Goal: Task Accomplishment & Management: Complete application form

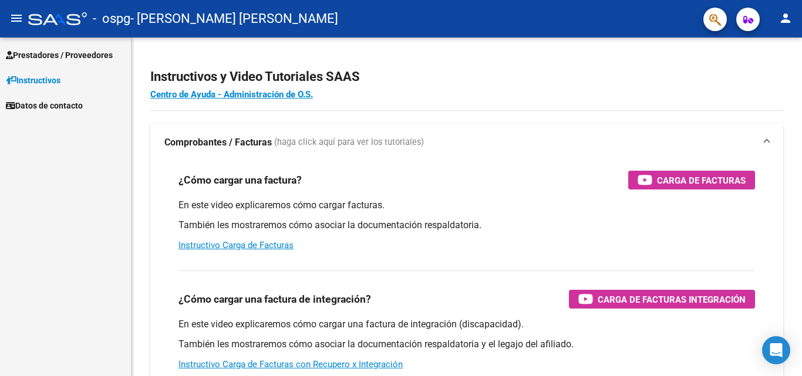
click at [792, 18] on button "person" at bounding box center [784, 18] width 23 height 23
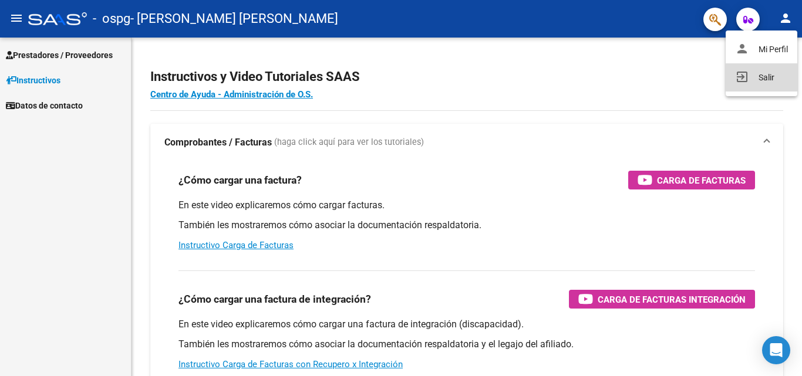
click at [762, 76] on button "exit_to_app Salir" at bounding box center [761, 77] width 72 height 28
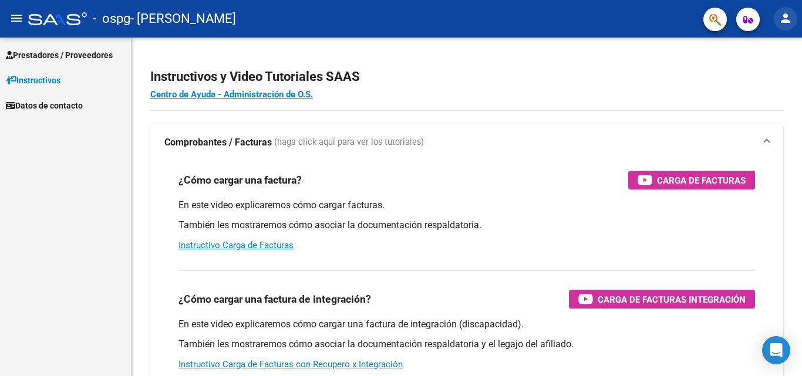
click at [785, 25] on mat-icon "person" at bounding box center [785, 18] width 14 height 14
click at [785, 25] on div at bounding box center [401, 188] width 802 height 376
click at [65, 56] on span "Prestadores / Proveedores" at bounding box center [59, 55] width 107 height 13
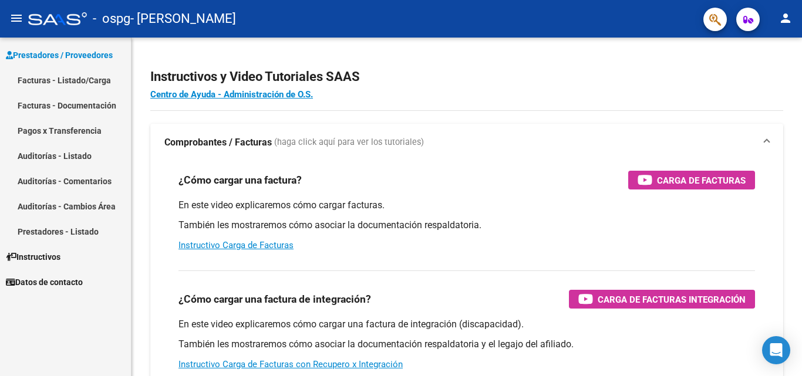
click at [79, 76] on link "Facturas - Listado/Carga" at bounding box center [65, 79] width 131 height 25
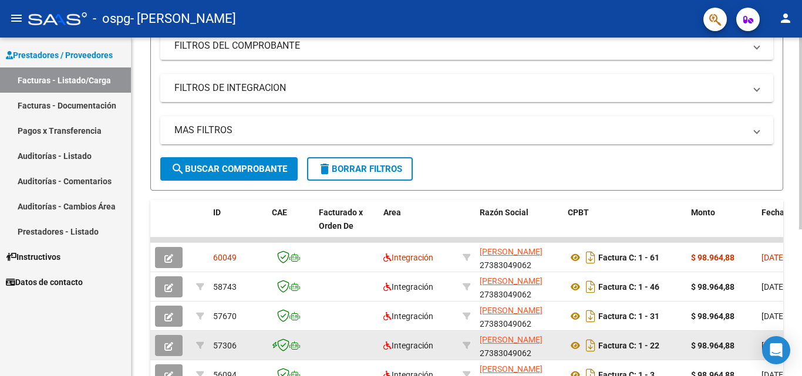
scroll to position [214, 0]
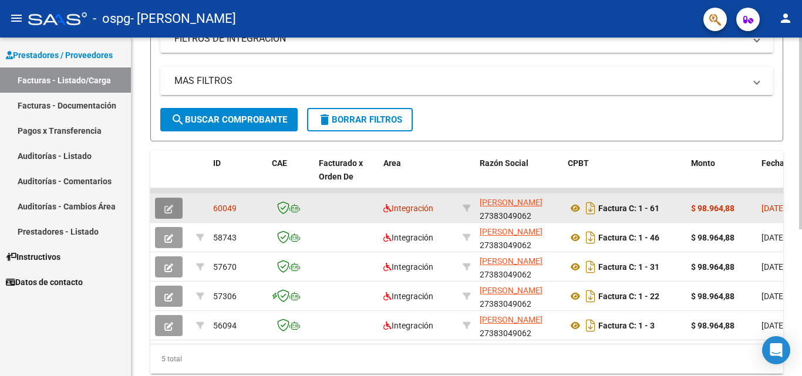
click at [166, 205] on icon "button" at bounding box center [168, 209] width 9 height 9
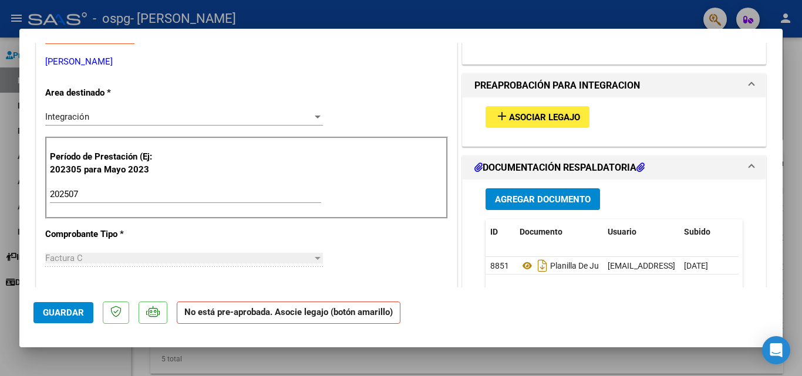
scroll to position [0, 0]
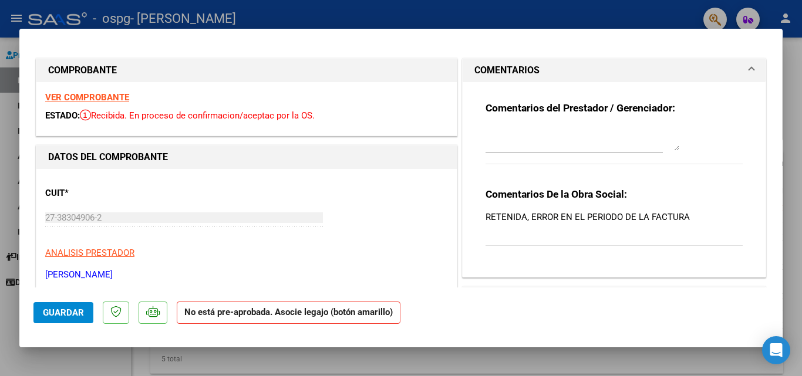
click at [396, 374] on div at bounding box center [401, 188] width 802 height 376
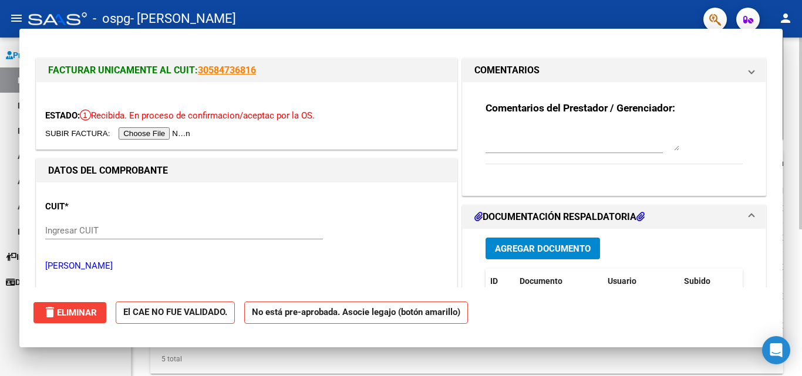
drag, startPoint x: 411, startPoint y: 370, endPoint x: 424, endPoint y: 368, distance: 13.6
click at [411, 369] on div "5 total" at bounding box center [466, 358] width 633 height 29
click at [424, 368] on div "5 total" at bounding box center [466, 358] width 633 height 29
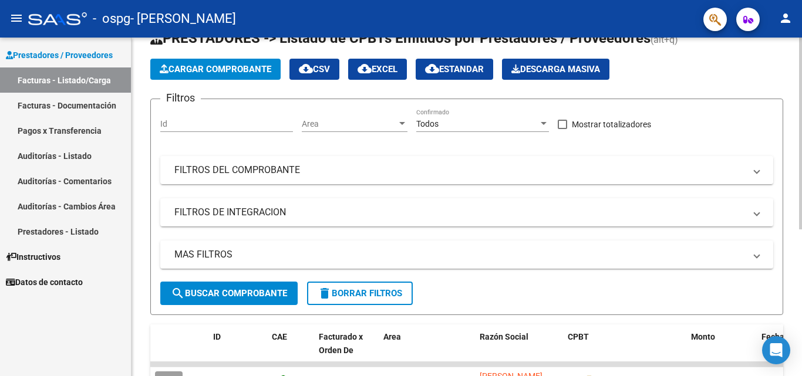
scroll to position [38, 0]
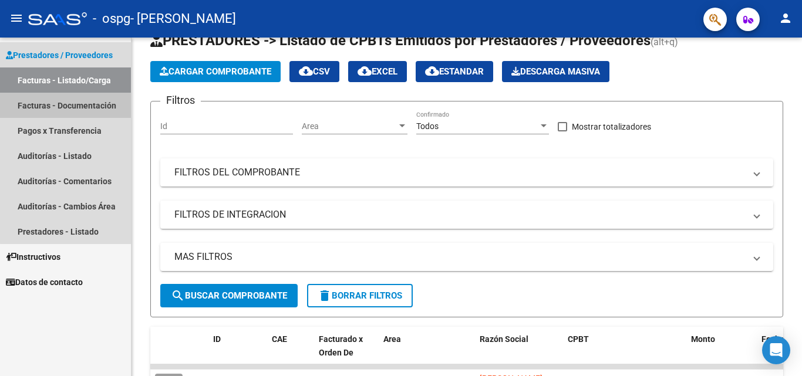
click at [77, 111] on link "Facturas - Documentación" at bounding box center [65, 105] width 131 height 25
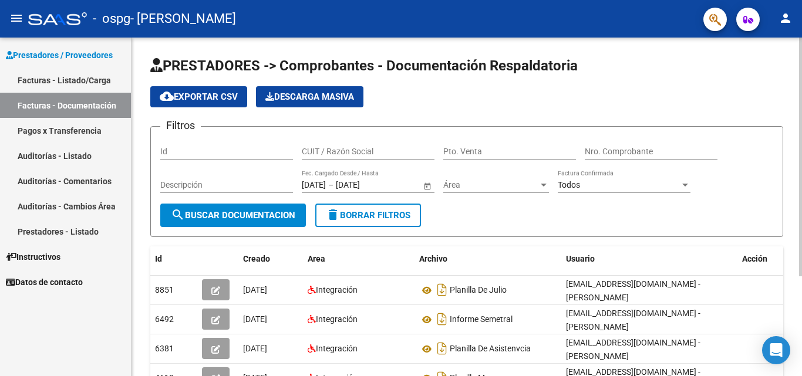
click at [682, 94] on div "cloud_download Exportar CSV Descarga Masiva" at bounding box center [466, 96] width 633 height 21
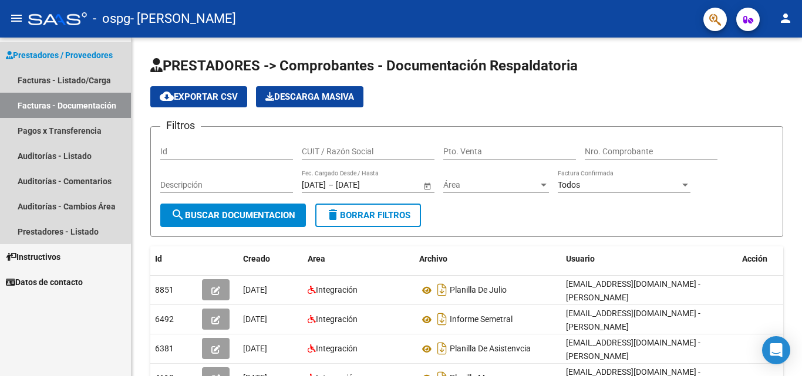
click at [32, 49] on span "Prestadores / Proveedores" at bounding box center [59, 55] width 107 height 13
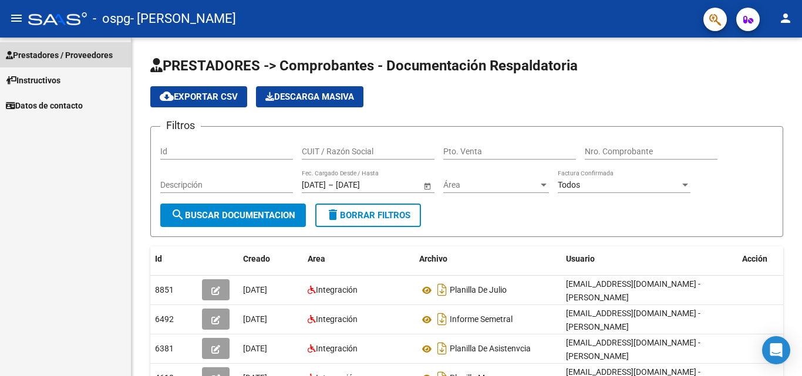
click at [59, 60] on span "Prestadores / Proveedores" at bounding box center [59, 55] width 107 height 13
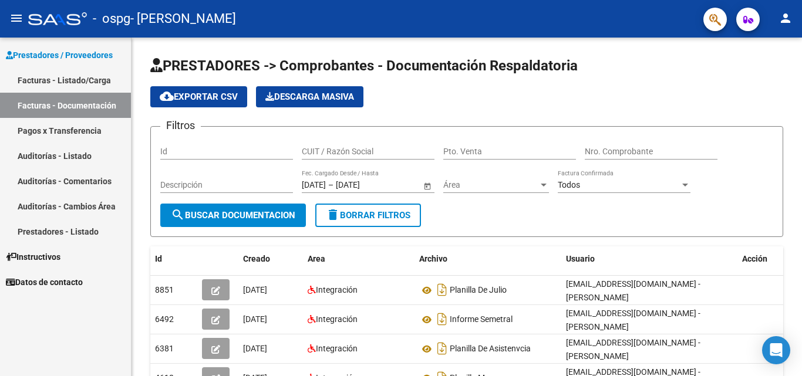
click at [86, 69] on link "Facturas - Listado/Carga" at bounding box center [65, 79] width 131 height 25
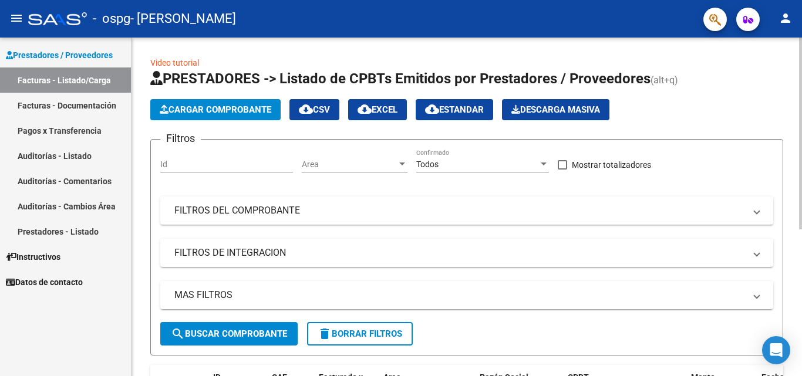
click at [245, 113] on span "Cargar Comprobante" at bounding box center [215, 109] width 111 height 11
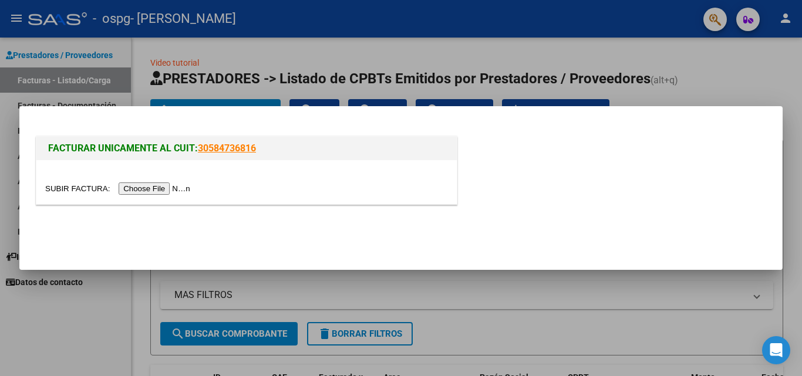
click at [171, 190] on input "file" at bounding box center [119, 188] width 148 height 12
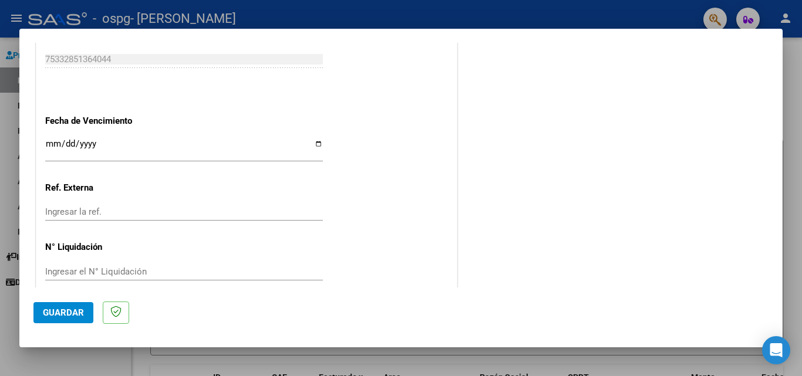
scroll to position [763, 0]
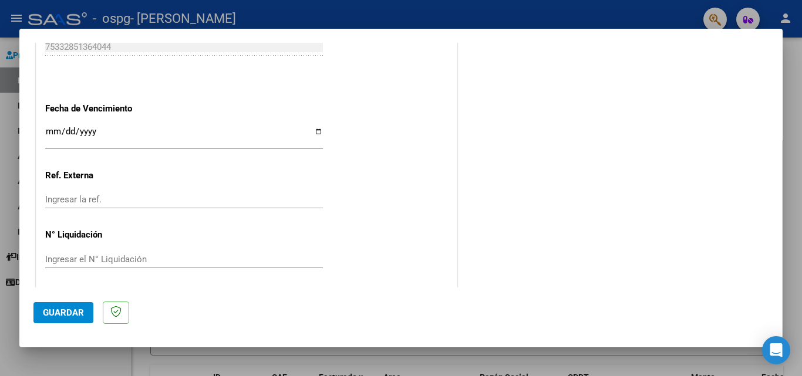
click at [314, 134] on input "Ingresar la fecha" at bounding box center [184, 136] width 278 height 19
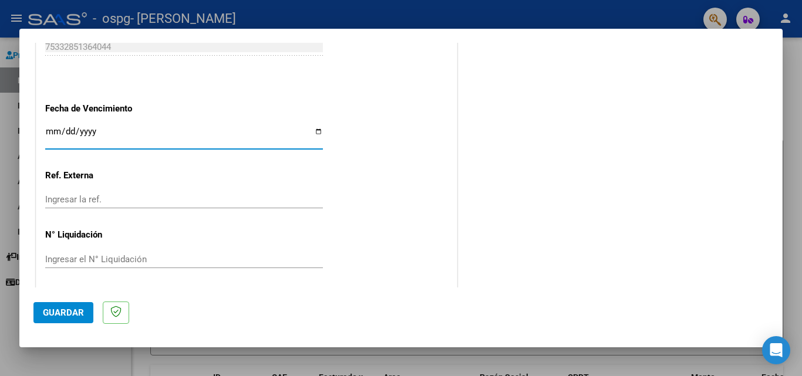
type input "2025-08-28"
click at [136, 263] on input "Ingresar el N° Liquidación" at bounding box center [184, 259] width 278 height 11
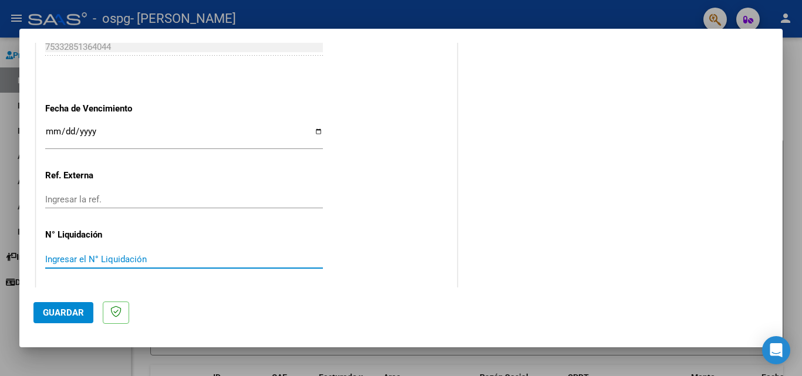
click at [209, 261] on input "Ingresar el N° Liquidación" at bounding box center [184, 259] width 278 height 11
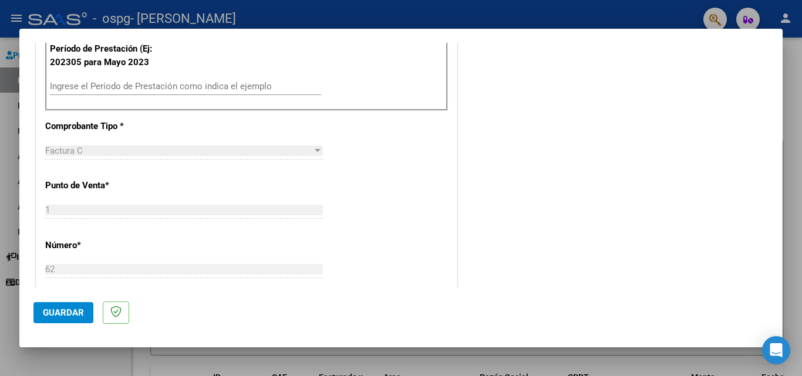
scroll to position [0, 0]
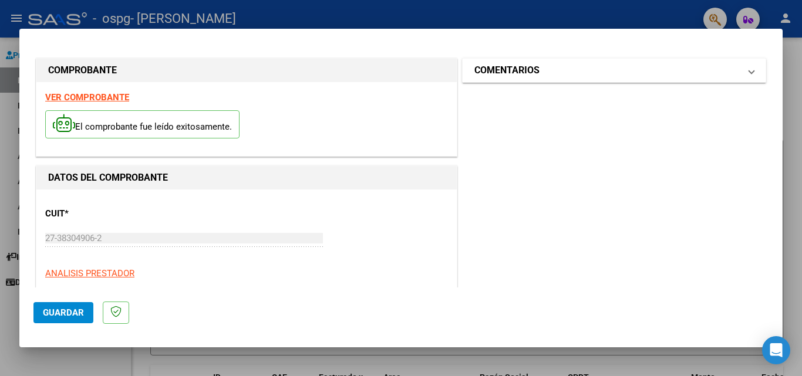
click at [603, 73] on mat-panel-title "COMENTARIOS" at bounding box center [606, 70] width 265 height 14
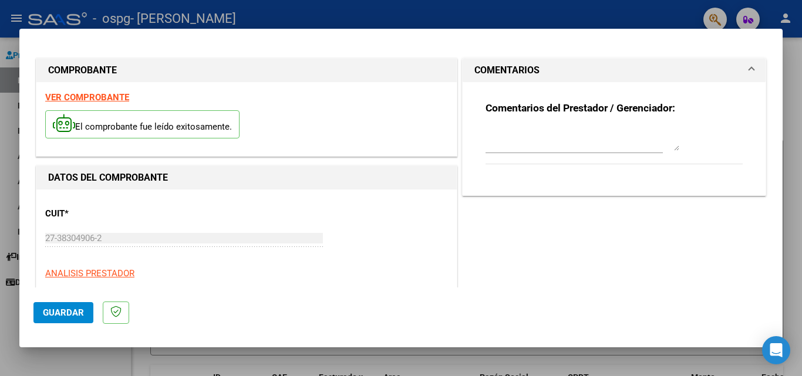
click at [603, 73] on mat-panel-title "COMENTARIOS" at bounding box center [606, 70] width 265 height 14
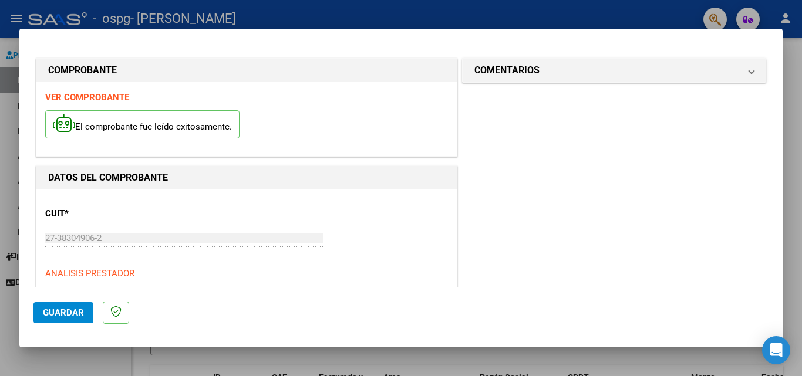
click at [70, 320] on button "Guardar" at bounding box center [63, 312] width 60 height 21
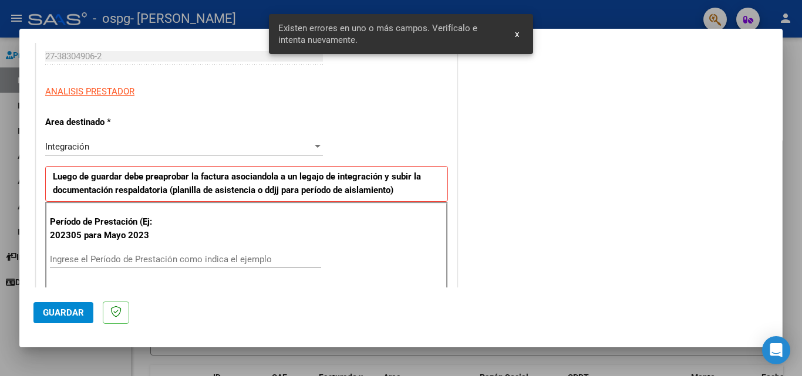
scroll to position [265, 0]
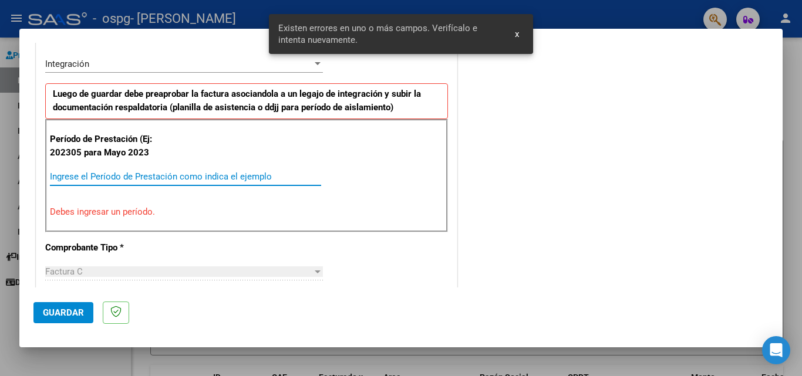
click at [180, 176] on input "Ingrese el Período de Prestación como indica el ejemplo" at bounding box center [185, 176] width 271 height 11
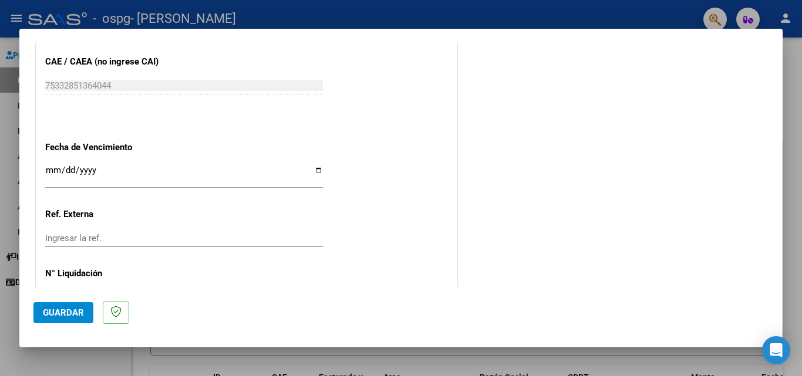
scroll to position [766, 0]
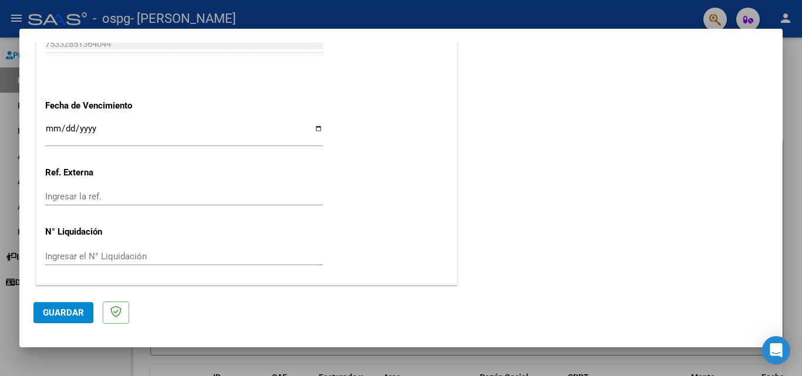
type input "202507"
click at [77, 313] on span "Guardar" at bounding box center [63, 312] width 41 height 11
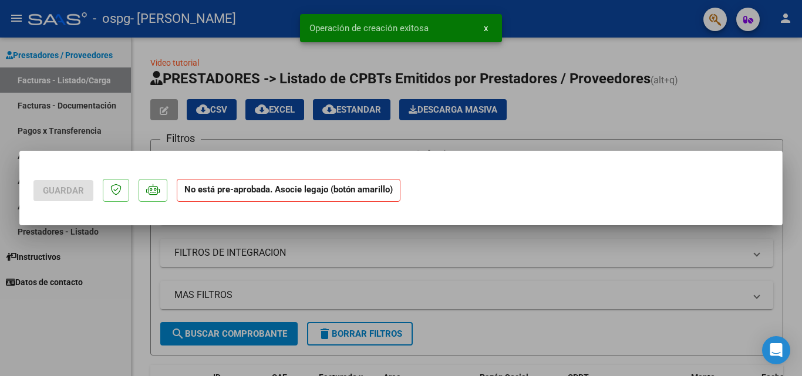
scroll to position [0, 0]
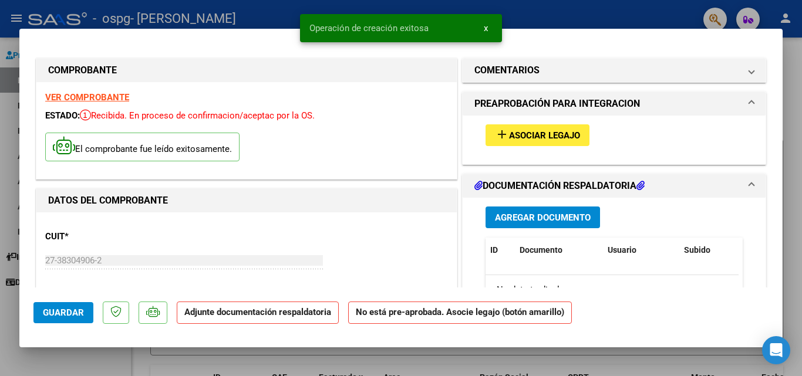
click at [532, 134] on span "Asociar Legajo" at bounding box center [544, 135] width 71 height 11
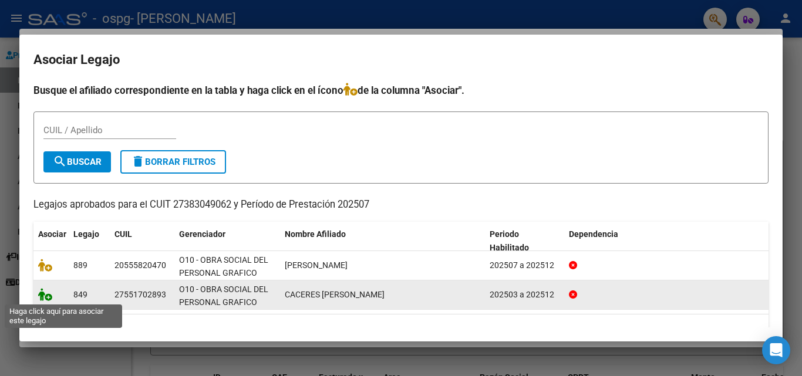
click at [50, 299] on icon at bounding box center [45, 294] width 14 height 13
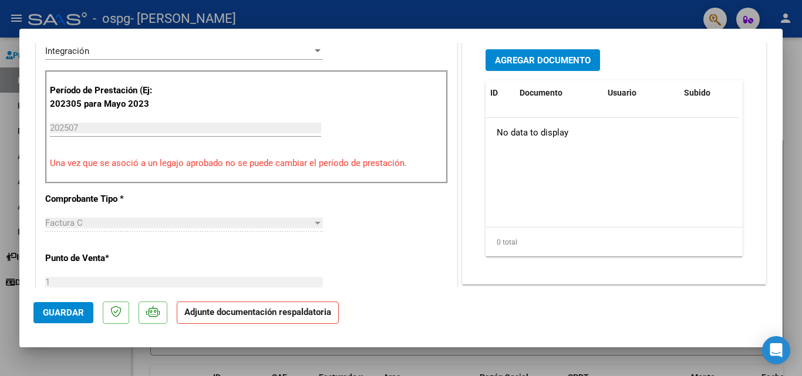
scroll to position [293, 0]
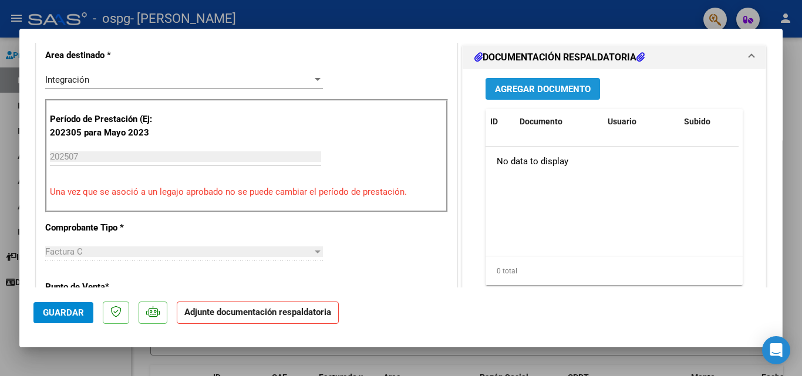
click at [558, 90] on span "Agregar Documento" at bounding box center [543, 89] width 96 height 11
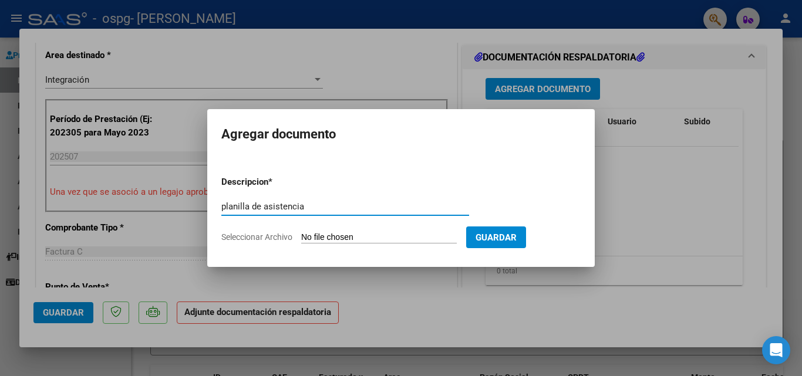
type input "planilla de asistencia"
click at [457, 238] on input "Seleccionar Archivo" at bounding box center [379, 237] width 156 height 11
type input "C:\fakepath\Fact Irina JULIO2025 (1).pdf"
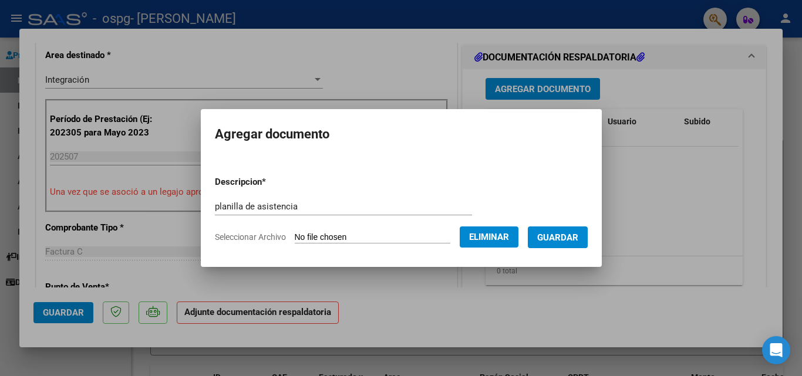
click at [562, 242] on span "Guardar" at bounding box center [557, 237] width 41 height 11
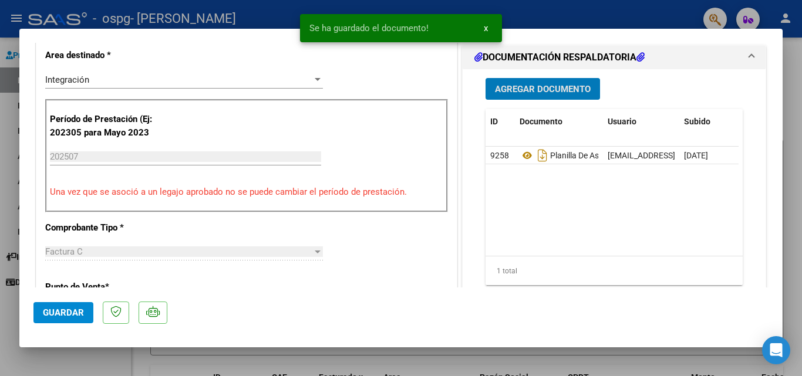
click at [70, 317] on span "Guardar" at bounding box center [63, 312] width 41 height 11
click at [55, 315] on span "Guardar" at bounding box center [63, 312] width 41 height 11
click at [795, 88] on div at bounding box center [401, 188] width 802 height 376
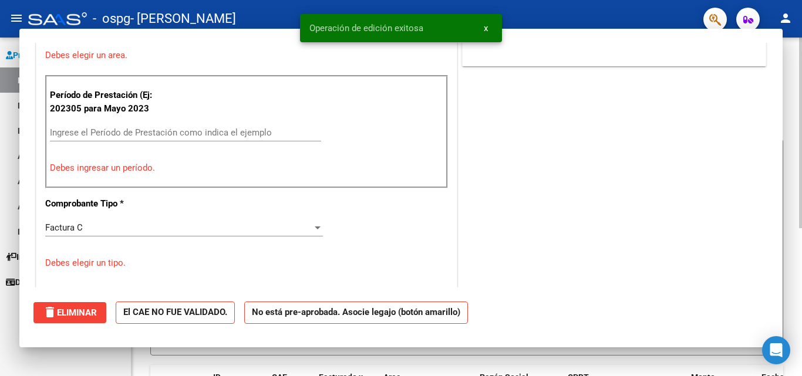
scroll to position [0, 0]
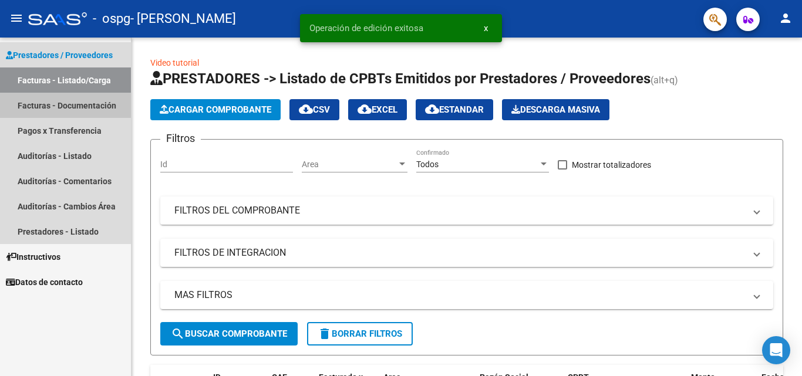
click at [61, 108] on link "Facturas - Documentación" at bounding box center [65, 105] width 131 height 25
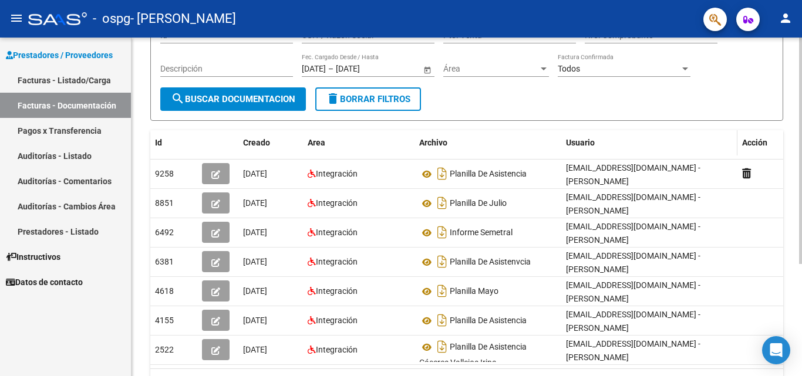
scroll to position [117, 0]
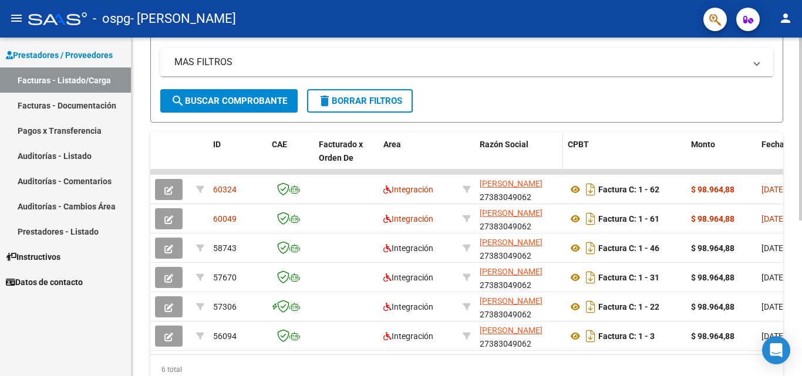
scroll to position [235, 0]
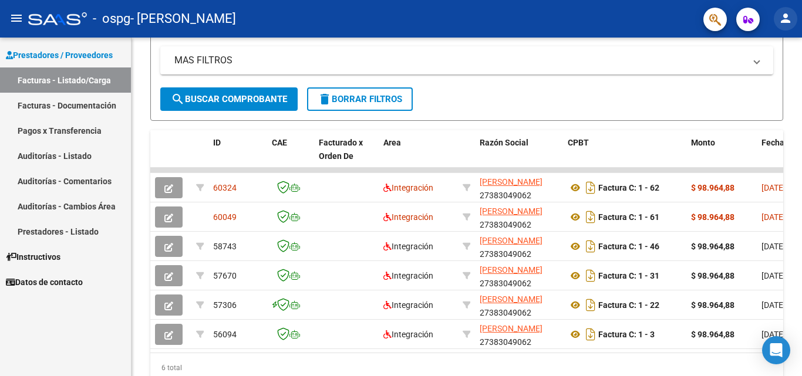
click at [784, 22] on mat-icon "person" at bounding box center [785, 18] width 14 height 14
drag, startPoint x: 293, startPoint y: 357, endPoint x: 342, endPoint y: 357, distance: 48.7
click at [342, 357] on div at bounding box center [401, 188] width 802 height 376
drag, startPoint x: 302, startPoint y: 353, endPoint x: 339, endPoint y: 356, distance: 37.1
click at [339, 353] on datatable-body "60324 Integración LOPEZ BELEN 27383049062 Factura C: 1 - 62 $ 98.964,88 18/08/2…" at bounding box center [466, 260] width 633 height 185
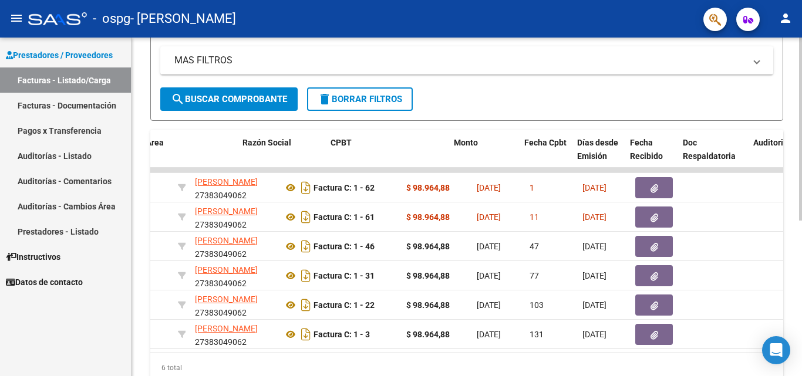
scroll to position [0, 237]
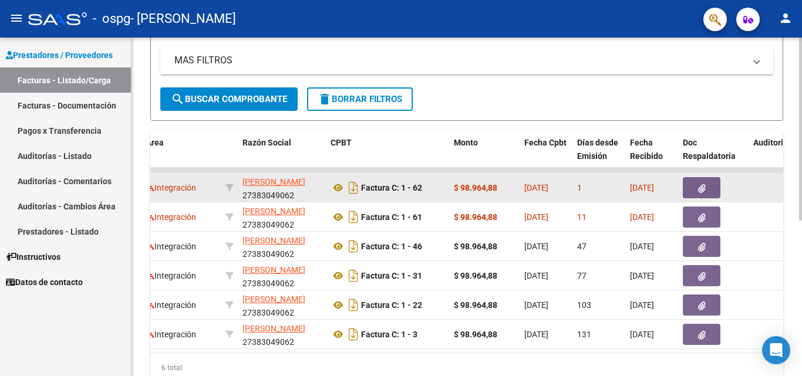
click at [735, 191] on div at bounding box center [712, 187] width 61 height 21
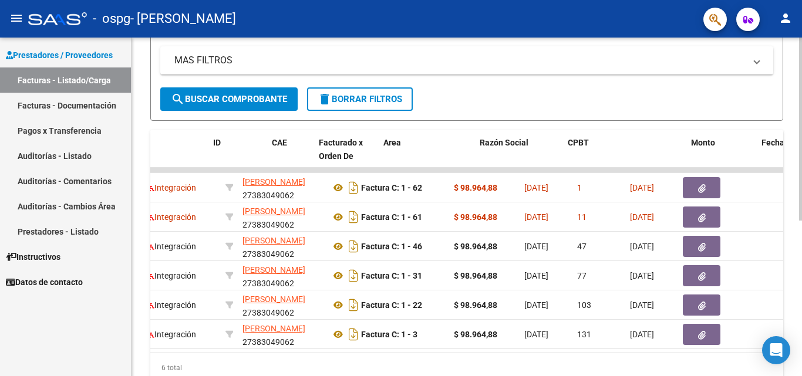
scroll to position [0, 0]
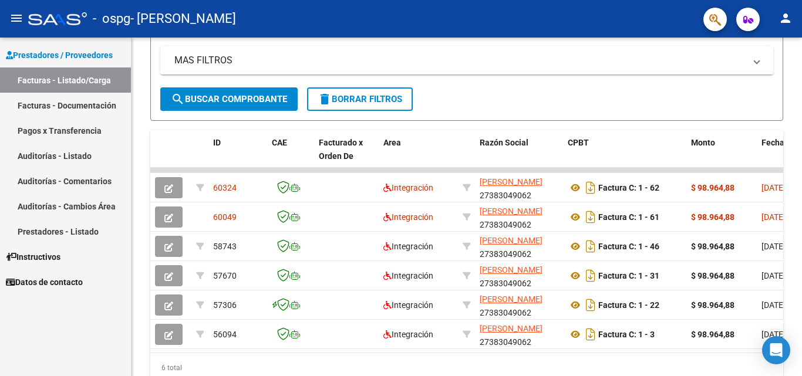
click at [87, 107] on link "Facturas - Documentación" at bounding box center [65, 105] width 131 height 25
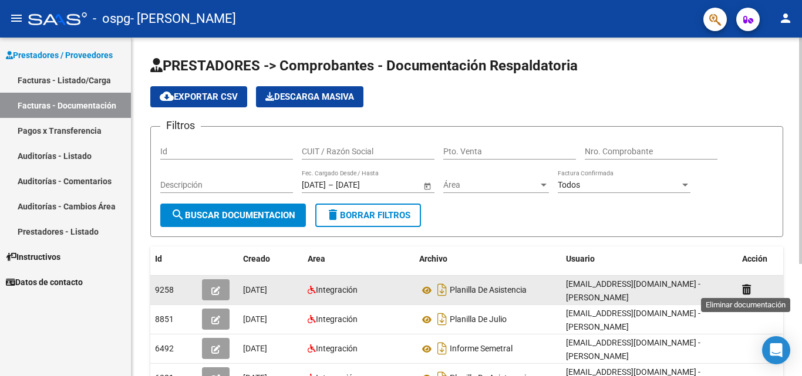
click at [745, 289] on icon at bounding box center [746, 289] width 9 height 11
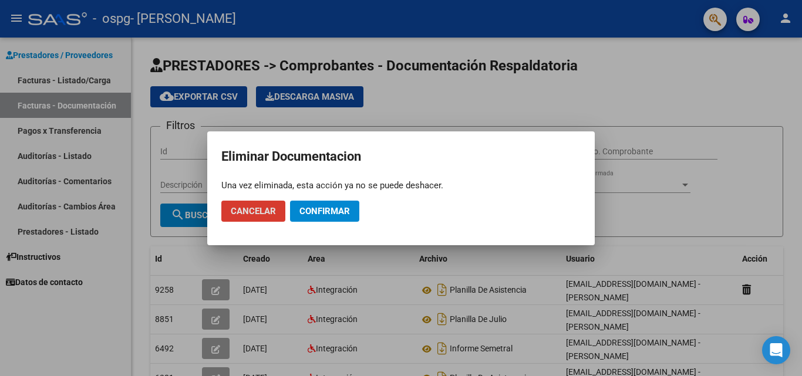
click at [314, 207] on span "Confirmar" at bounding box center [324, 211] width 50 height 11
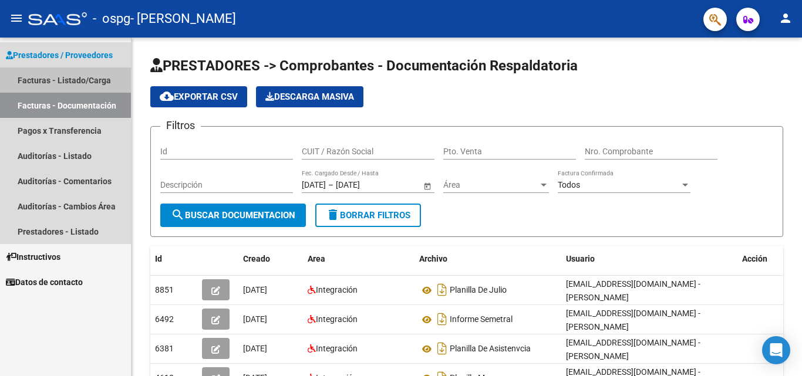
click at [51, 84] on link "Facturas - Listado/Carga" at bounding box center [65, 79] width 131 height 25
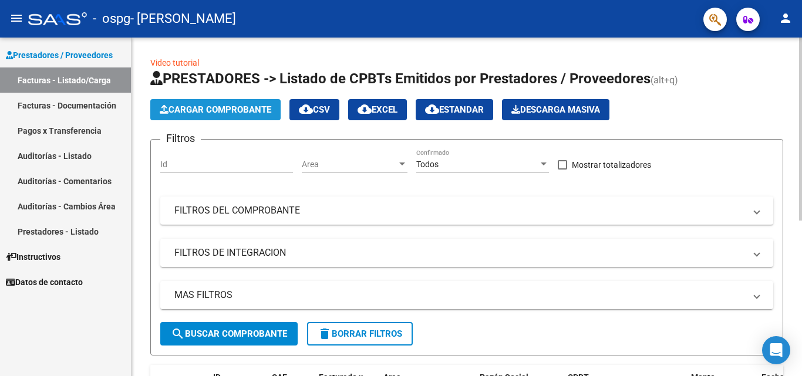
click at [197, 101] on button "Cargar Comprobante" at bounding box center [215, 109] width 130 height 21
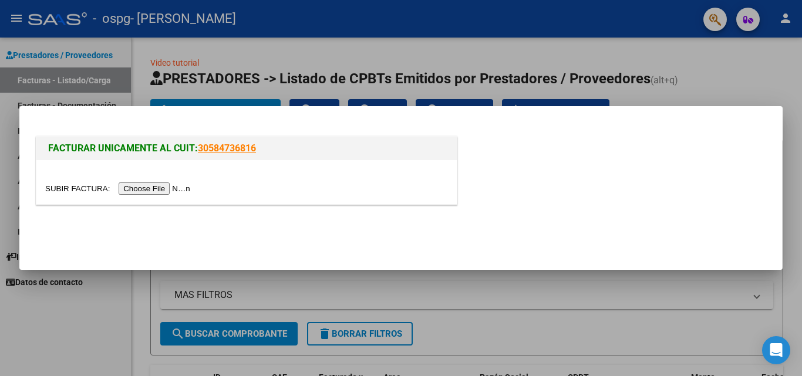
click at [177, 185] on input "file" at bounding box center [119, 188] width 148 height 12
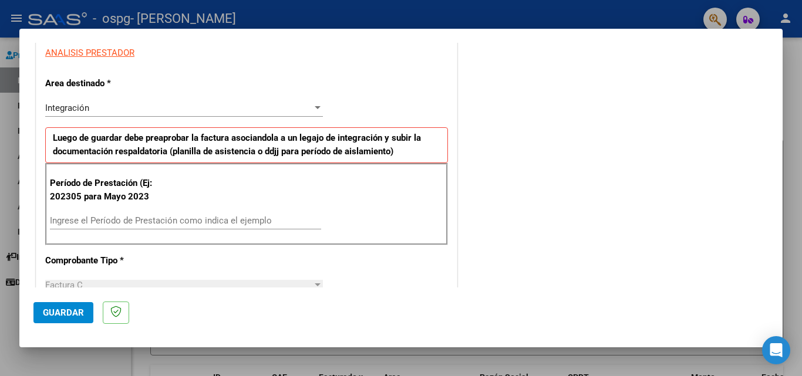
scroll to position [235, 0]
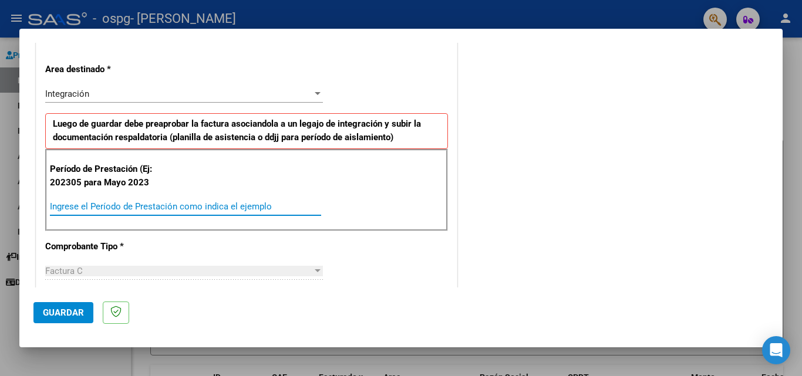
click at [238, 205] on input "Ingrese el Período de Prestación como indica el ejemplo" at bounding box center [185, 206] width 271 height 11
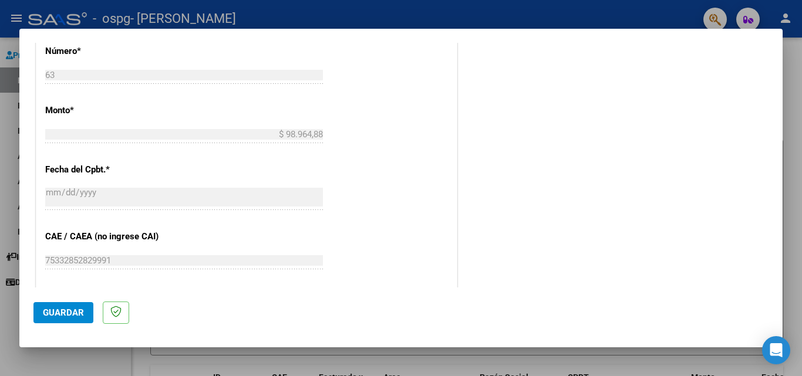
scroll to position [587, 0]
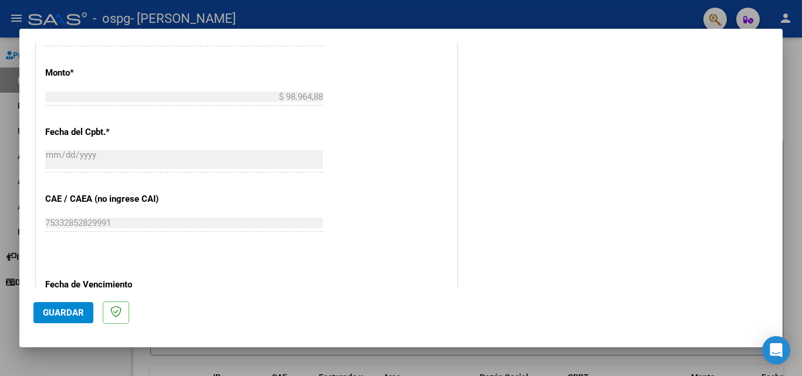
type input "202507"
click at [67, 313] on span "Guardar" at bounding box center [63, 312] width 41 height 11
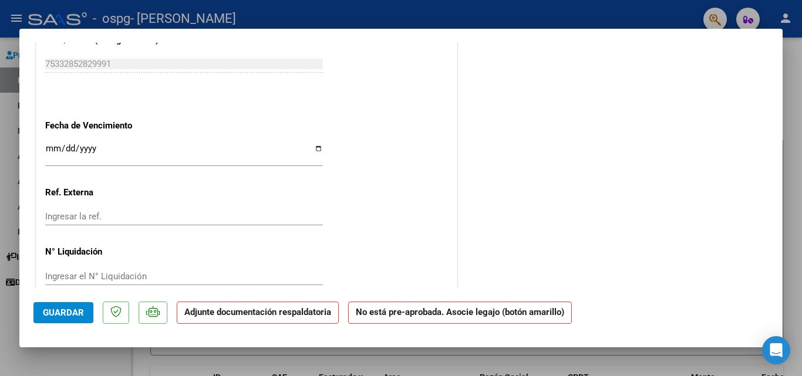
scroll to position [775, 0]
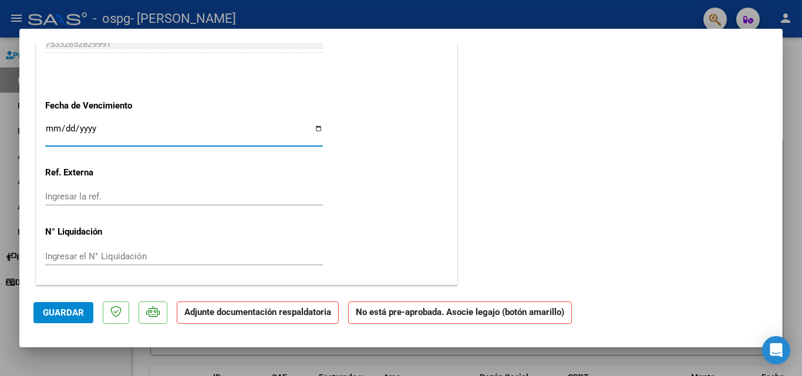
click at [319, 129] on input "Ingresar la fecha" at bounding box center [184, 133] width 278 height 19
click at [309, 130] on input "Ingresar la fecha" at bounding box center [184, 133] width 278 height 19
click at [312, 125] on input "Ingresar la fecha" at bounding box center [184, 133] width 278 height 19
type input "2025-08-29"
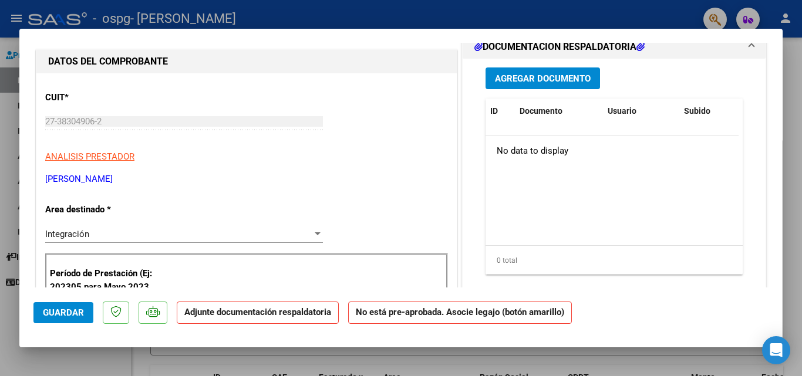
scroll to position [129, 0]
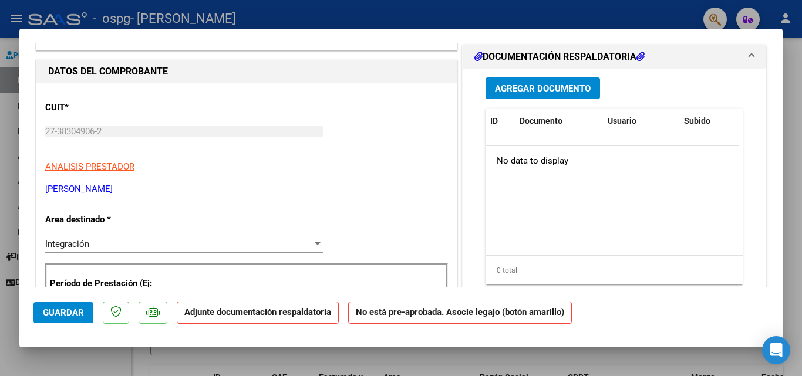
click at [546, 92] on span "Agregar Documento" at bounding box center [543, 88] width 96 height 11
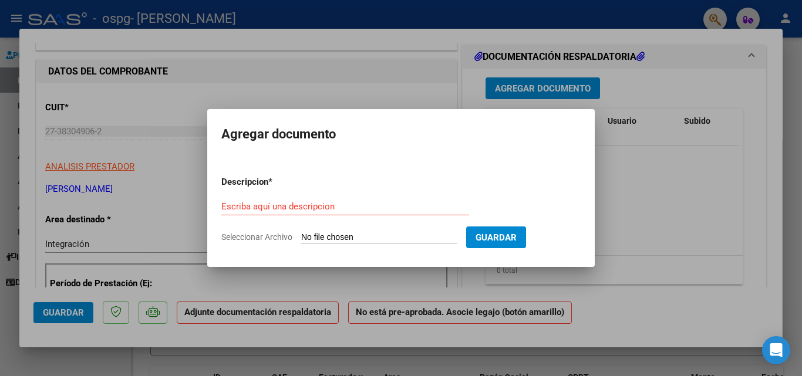
click at [546, 92] on div at bounding box center [401, 188] width 802 height 376
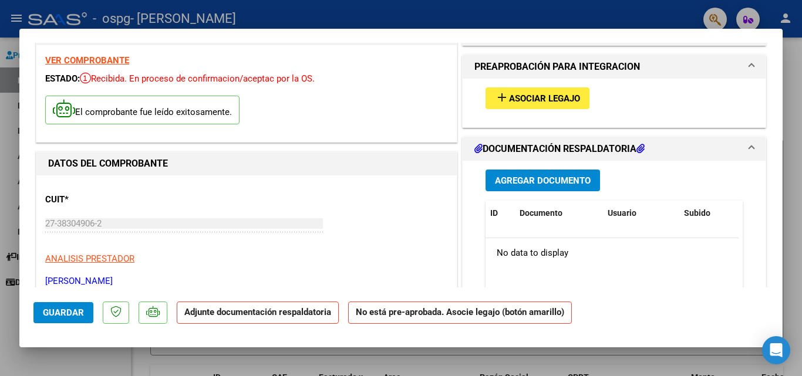
scroll to position [0, 0]
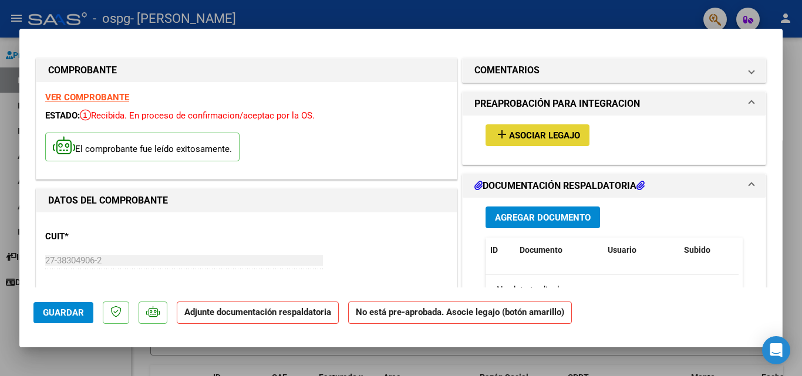
click at [560, 140] on span "Asociar Legajo" at bounding box center [544, 135] width 71 height 11
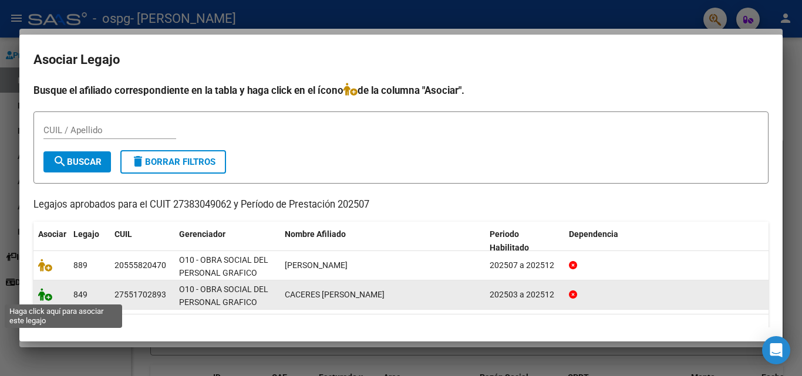
click at [42, 298] on icon at bounding box center [45, 294] width 14 height 13
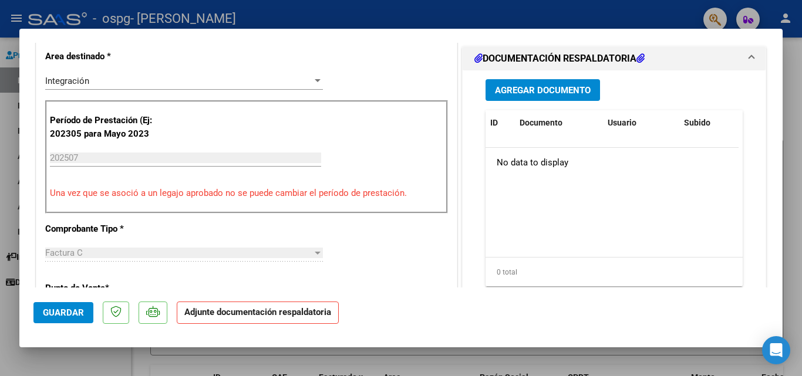
scroll to position [293, 0]
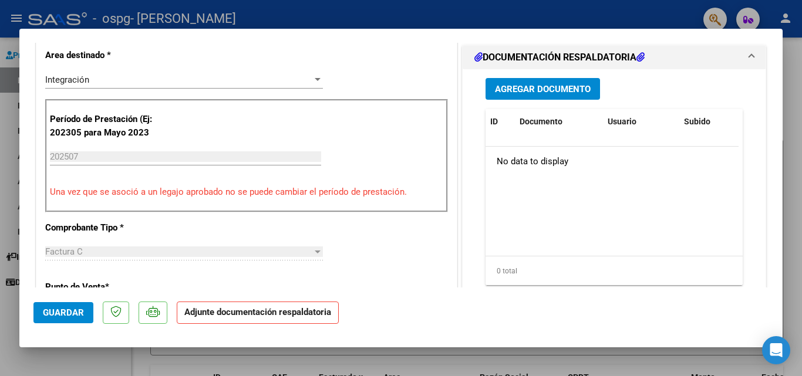
click at [532, 94] on span "Agregar Documento" at bounding box center [543, 89] width 96 height 11
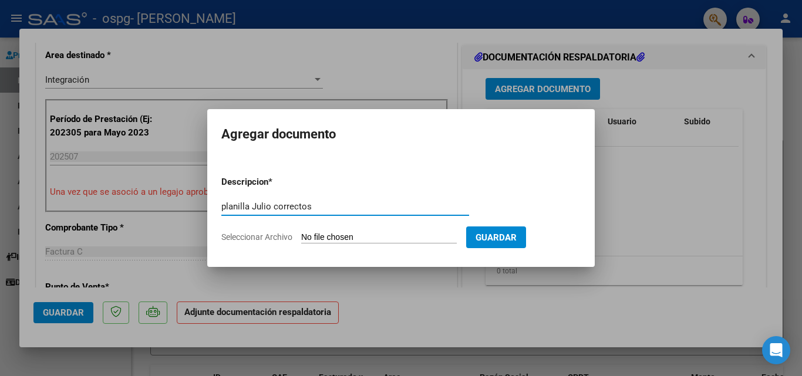
type input "planilla Julio correctos"
click at [371, 234] on input "Seleccionar Archivo" at bounding box center [379, 237] width 156 height 11
click at [377, 233] on input "Seleccionar Archivo" at bounding box center [379, 237] width 156 height 11
type input "C:\fakepath\irina julio 25.pdf"
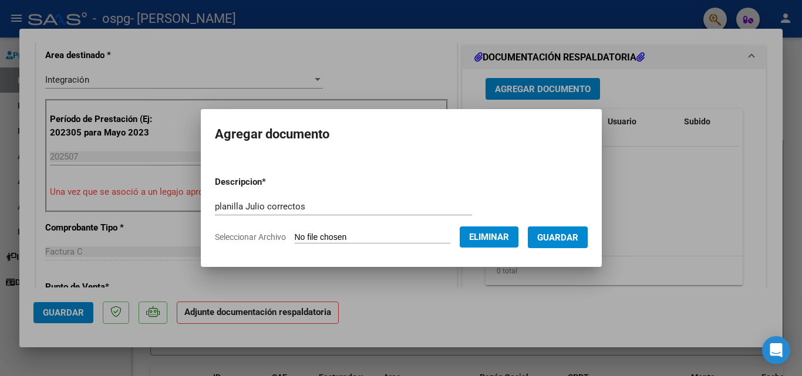
click at [587, 241] on button "Guardar" at bounding box center [558, 238] width 60 height 22
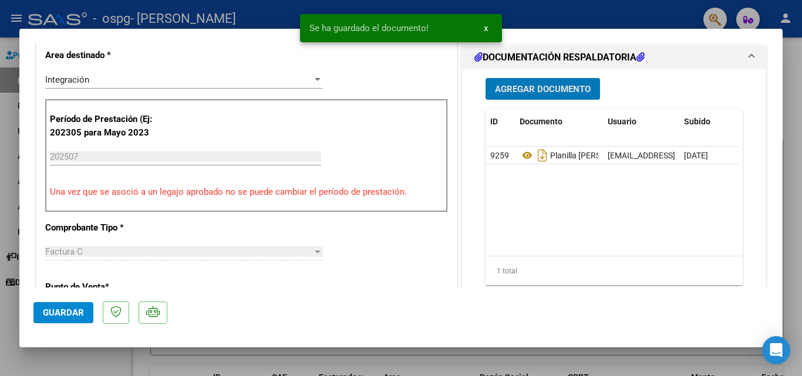
click at [73, 309] on span "Guardar" at bounding box center [63, 312] width 41 height 11
click at [800, 73] on div at bounding box center [401, 188] width 802 height 376
click at [800, 73] on div at bounding box center [800, 129] width 3 height 183
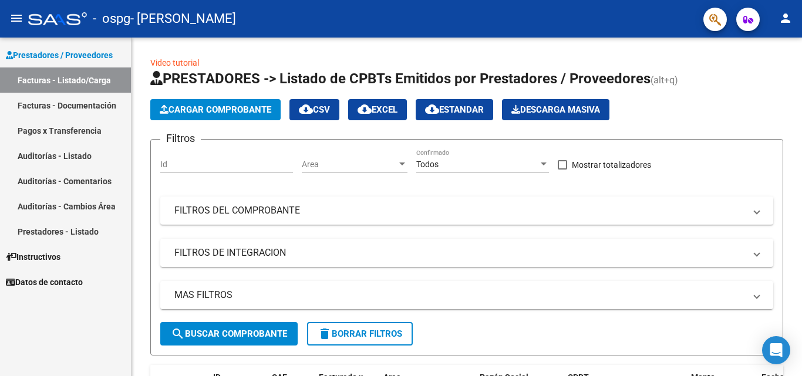
click at [786, 21] on mat-icon "person" at bounding box center [785, 18] width 14 height 14
click at [786, 21] on div at bounding box center [401, 188] width 802 height 376
click at [213, 111] on span "Cargar Comprobante" at bounding box center [215, 109] width 111 height 11
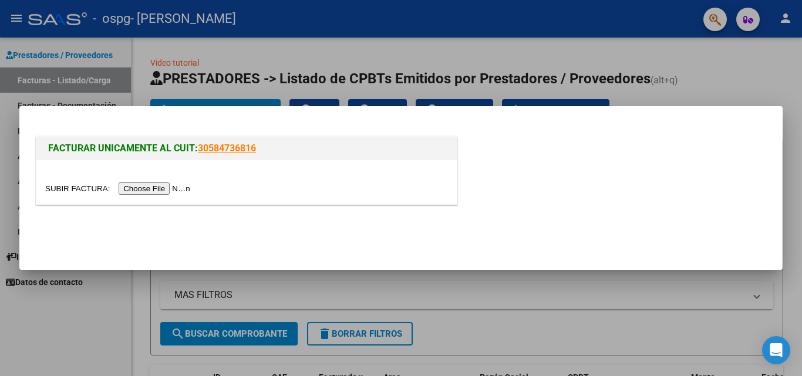
click at [144, 194] on input "file" at bounding box center [119, 188] width 148 height 12
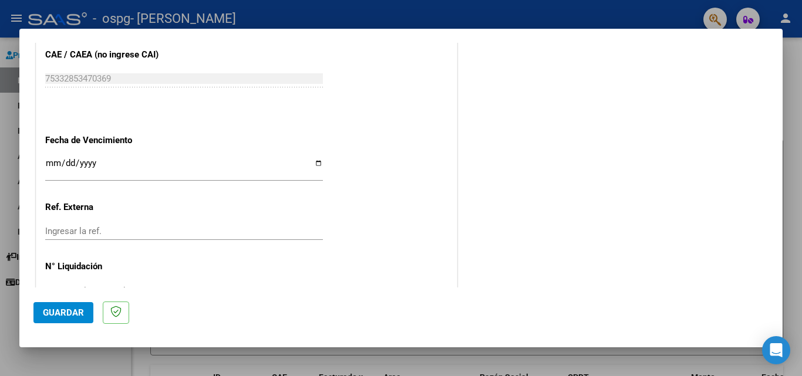
scroll to position [763, 0]
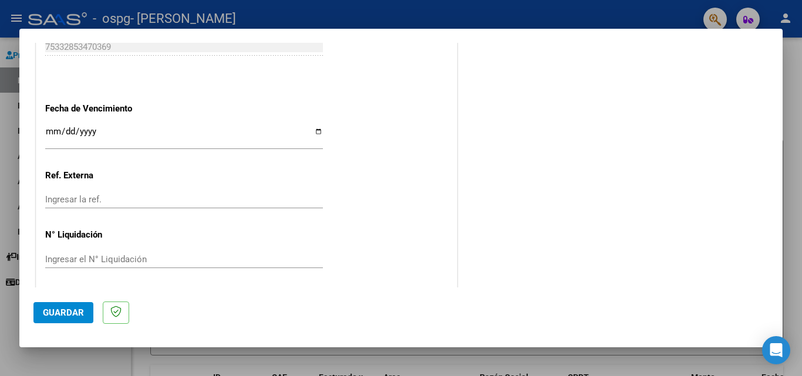
click at [310, 126] on div "Ingresar la fecha" at bounding box center [184, 136] width 278 height 25
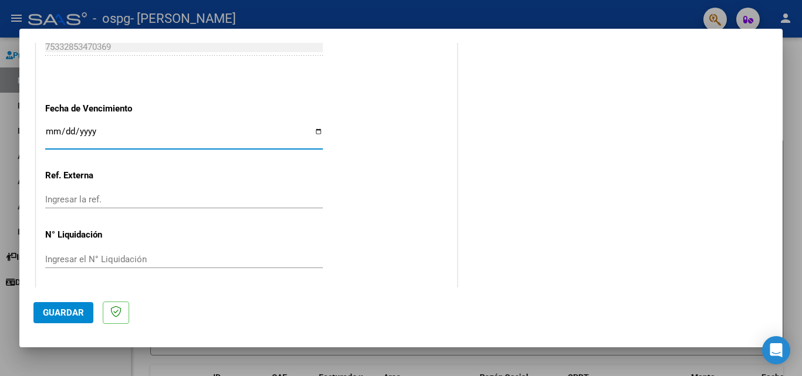
click at [313, 128] on input "Ingresar la fecha" at bounding box center [184, 136] width 278 height 19
type input "2025-08-29"
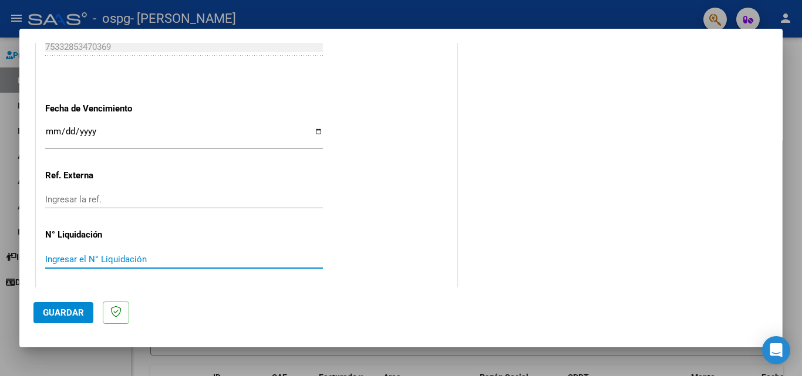
click at [147, 256] on input "Ingresar el N° Liquidación" at bounding box center [184, 259] width 278 height 11
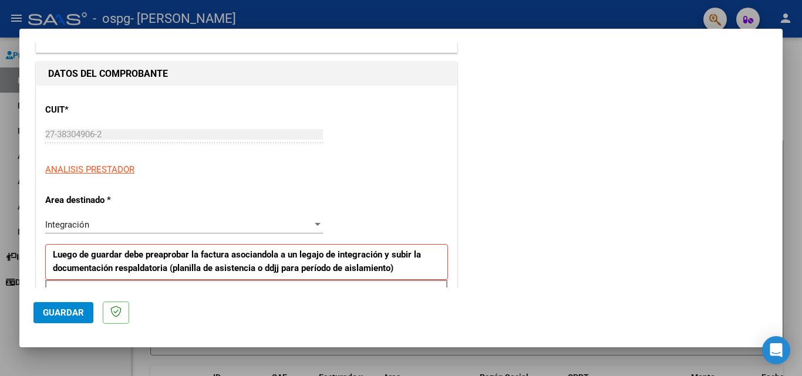
scroll to position [235, 0]
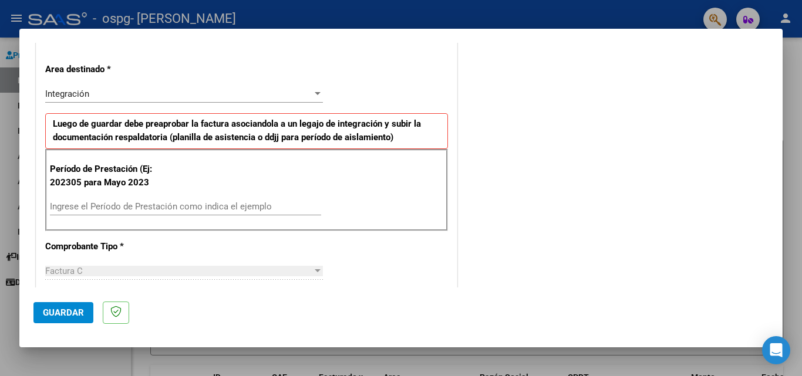
click at [140, 204] on div "Período de Prestación (Ej: 202305 para Mayo 2023 Ingrese el Período de Prestaci…" at bounding box center [246, 190] width 403 height 82
click at [140, 204] on input "Ingrese el Período de Prestación como indica el ejemplo" at bounding box center [185, 206] width 271 height 11
type input "202507"
click at [75, 324] on mat-dialog-actions "Guardar" at bounding box center [400, 311] width 735 height 46
click at [68, 305] on button "Guardar" at bounding box center [63, 312] width 60 height 21
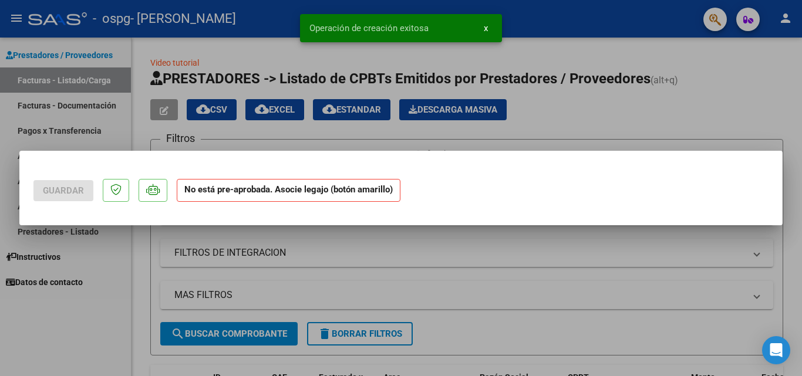
scroll to position [0, 0]
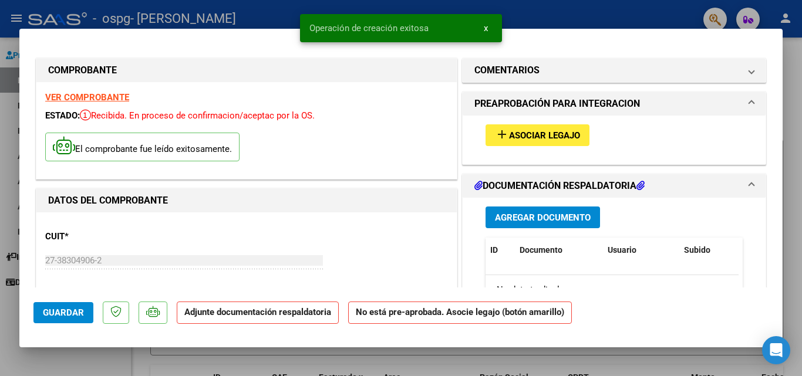
click at [550, 138] on span "Asociar Legajo" at bounding box center [544, 135] width 71 height 11
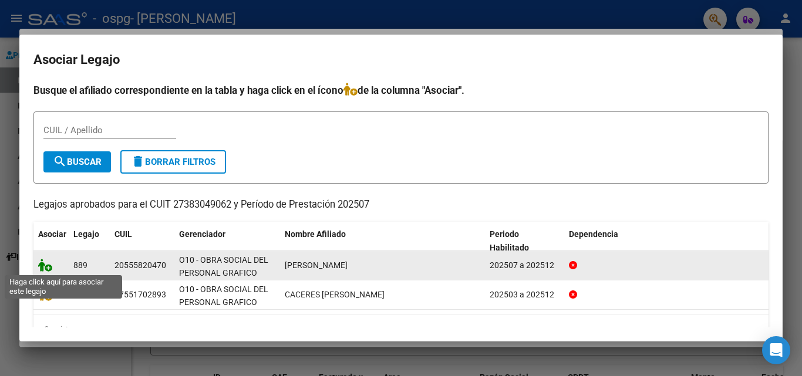
click at [42, 268] on icon at bounding box center [45, 265] width 14 height 13
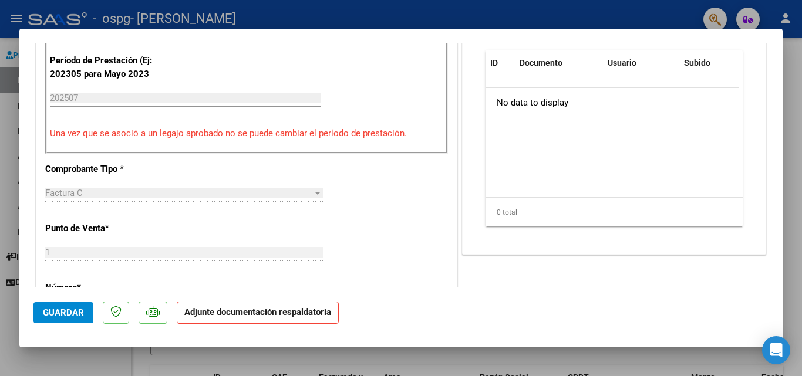
scroll to position [293, 0]
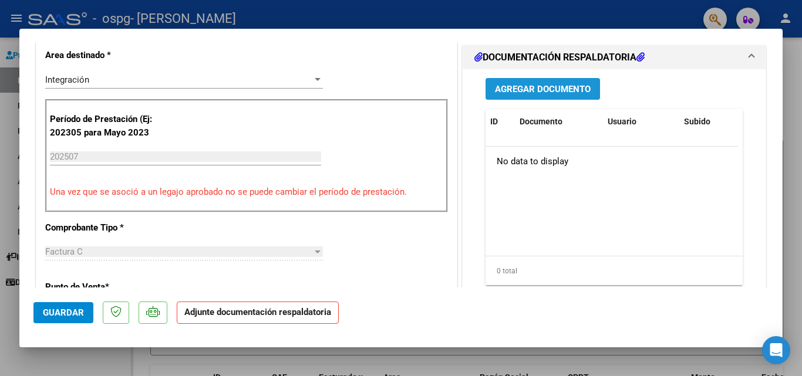
click at [529, 86] on span "Agregar Documento" at bounding box center [543, 89] width 96 height 11
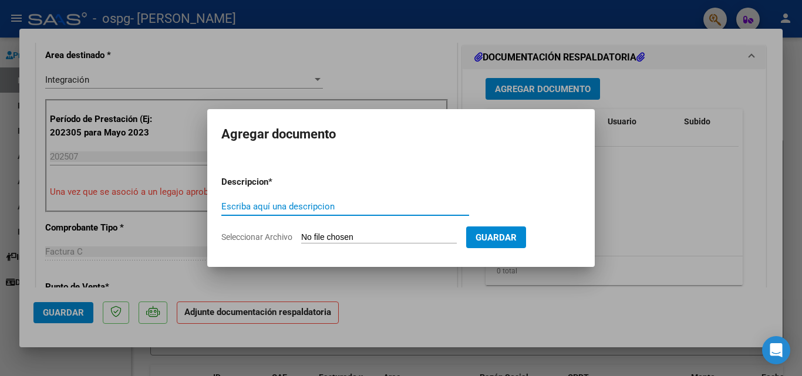
click at [341, 203] on input "Escriba aquí una descripcion" at bounding box center [345, 206] width 248 height 11
type input "Planilla Julio"
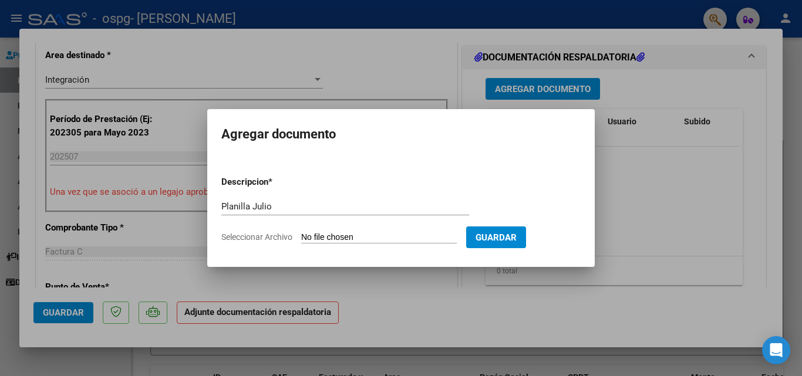
click at [400, 236] on input "Seleccionar Archivo" at bounding box center [379, 237] width 156 height 11
click at [380, 234] on input "Seleccionar Archivo" at bounding box center [379, 237] width 156 height 11
type input "C:\fakepath\planilla bautista.pdf"
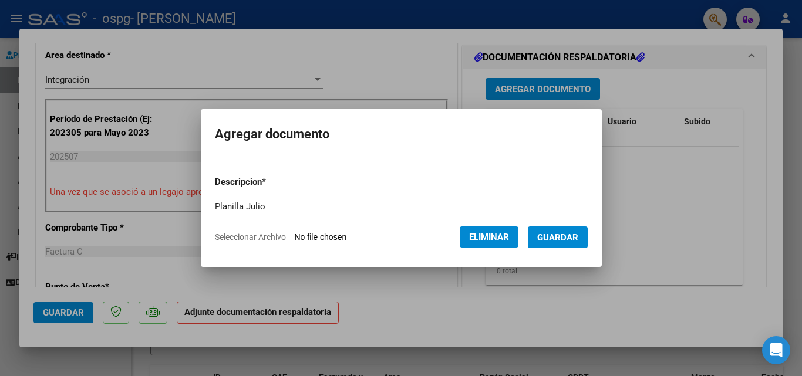
click at [567, 241] on span "Guardar" at bounding box center [557, 237] width 41 height 11
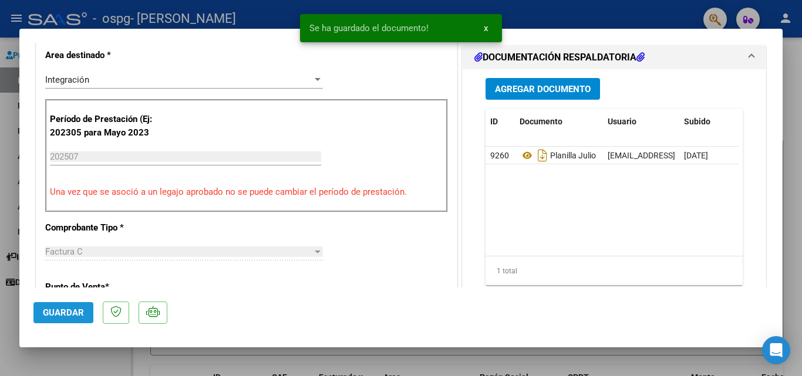
click at [58, 311] on span "Guardar" at bounding box center [63, 312] width 41 height 11
click at [661, 360] on div at bounding box center [401, 188] width 802 height 376
type input "$ 0,00"
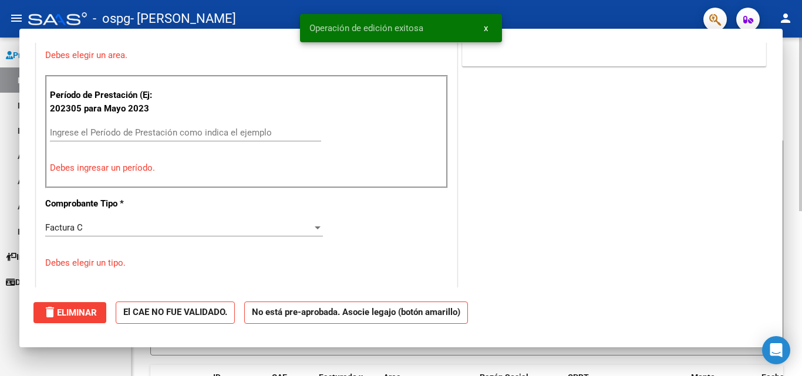
scroll to position [243, 0]
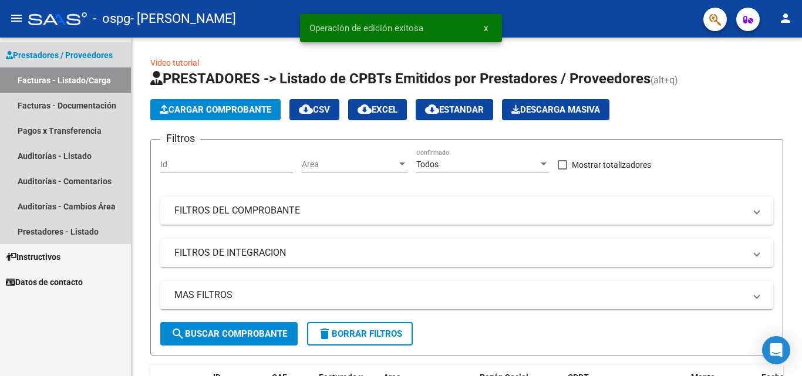
click at [52, 52] on span "Prestadores / Proveedores" at bounding box center [59, 55] width 107 height 13
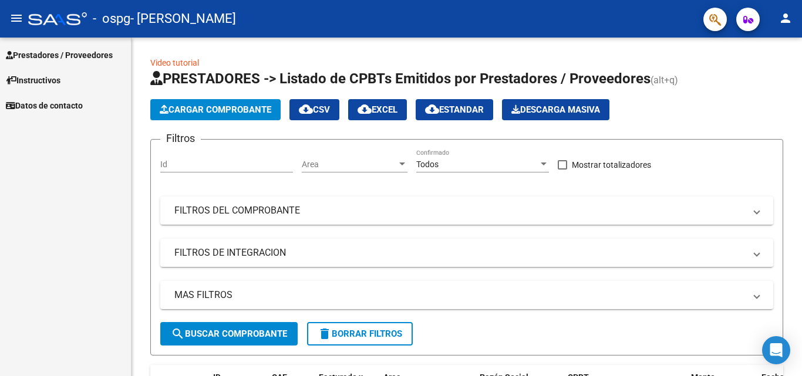
click at [73, 50] on span "Prestadores / Proveedores" at bounding box center [59, 55] width 107 height 13
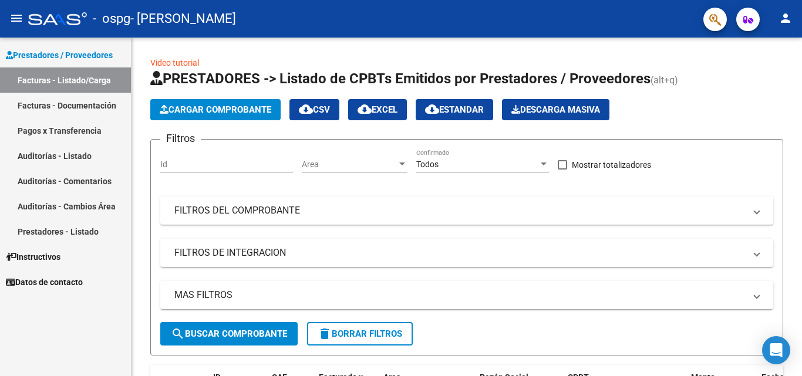
click at [80, 101] on link "Facturas - Documentación" at bounding box center [65, 105] width 131 height 25
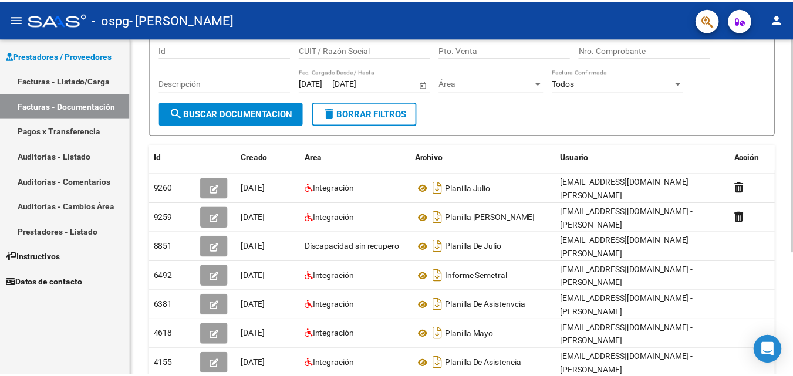
scroll to position [117, 0]
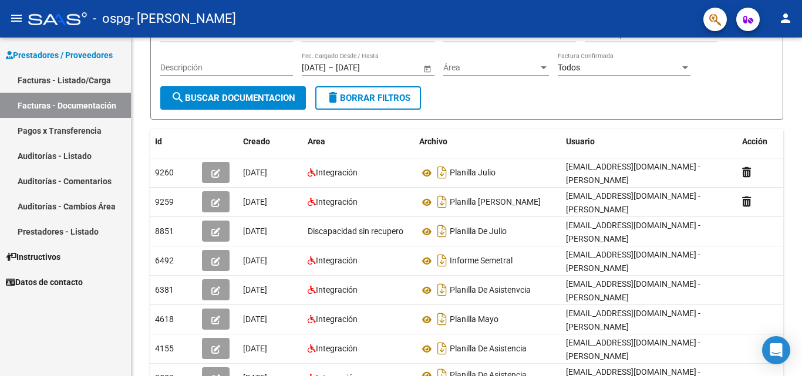
click at [785, 13] on mat-icon "person" at bounding box center [785, 18] width 14 height 14
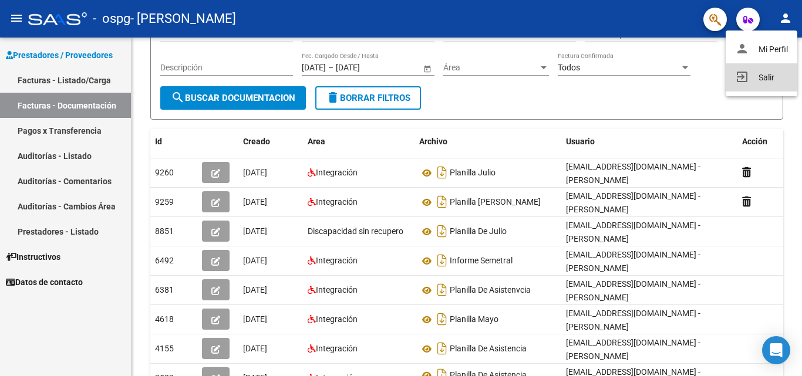
click at [748, 76] on button "exit_to_app Salir" at bounding box center [761, 77] width 72 height 28
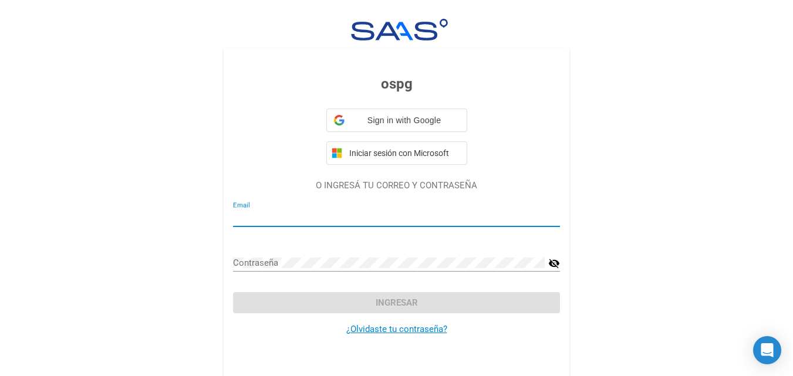
type input "bellopez@abc.gob.ar"
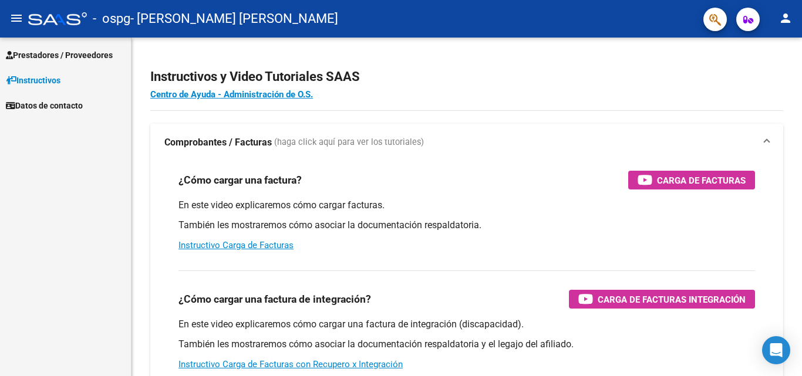
click at [80, 62] on link "Prestadores / Proveedores" at bounding box center [65, 54] width 131 height 25
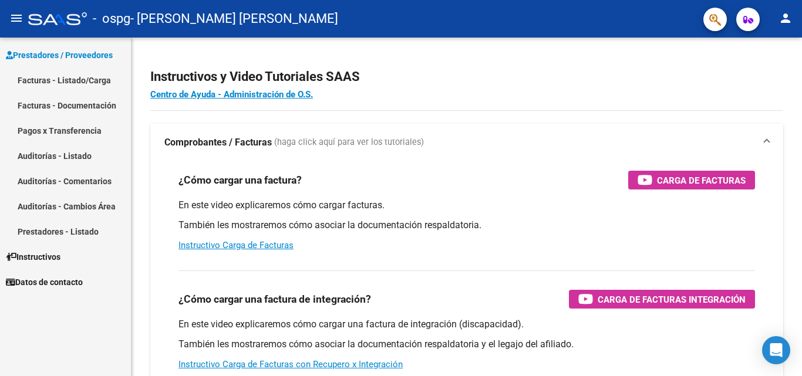
click at [80, 100] on link "Facturas - Documentación" at bounding box center [65, 105] width 131 height 25
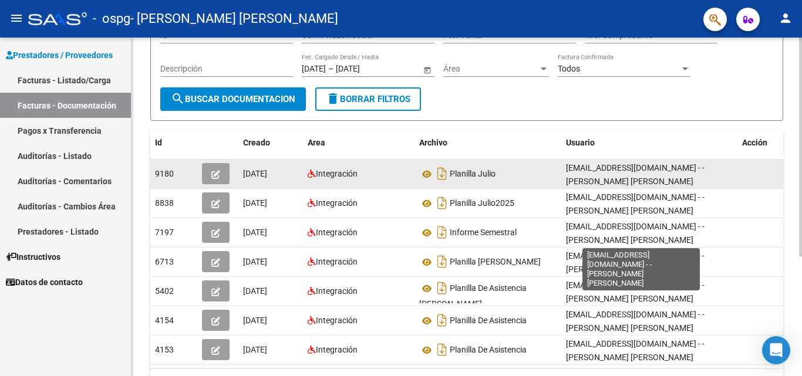
scroll to position [117, 0]
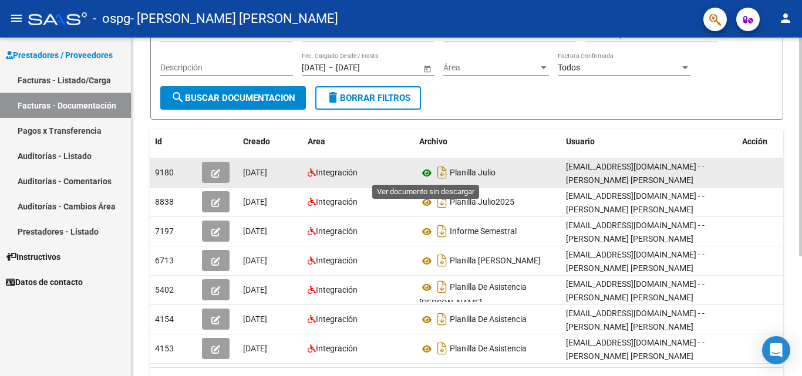
click at [428, 174] on icon at bounding box center [426, 173] width 15 height 14
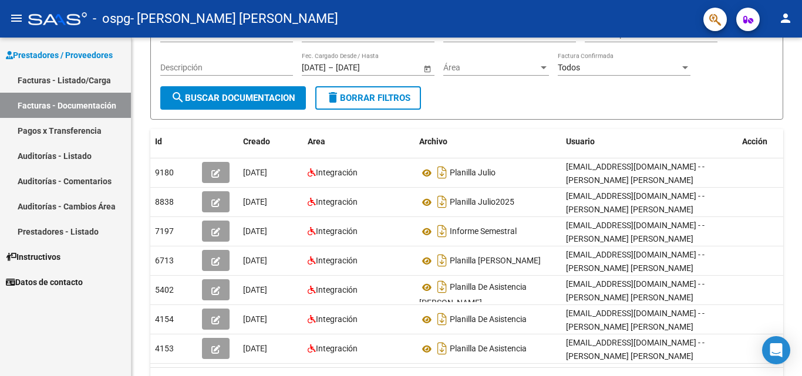
click at [83, 83] on link "Facturas - Listado/Carga" at bounding box center [65, 79] width 131 height 25
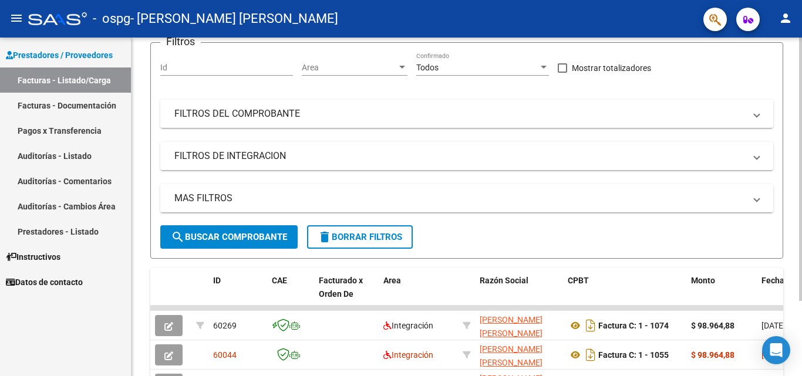
scroll to position [117, 0]
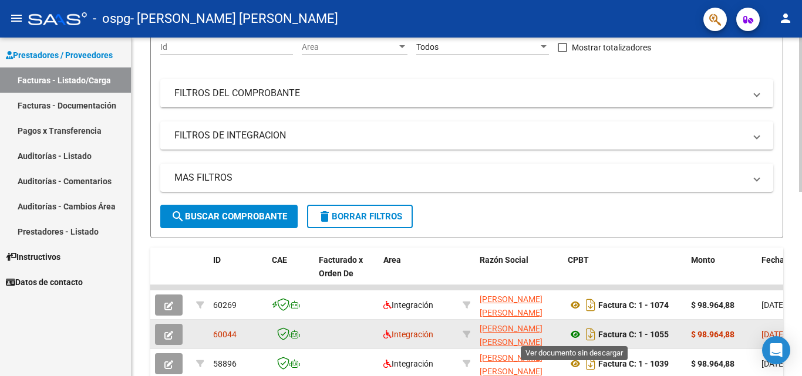
click at [573, 338] on icon at bounding box center [574, 334] width 15 height 14
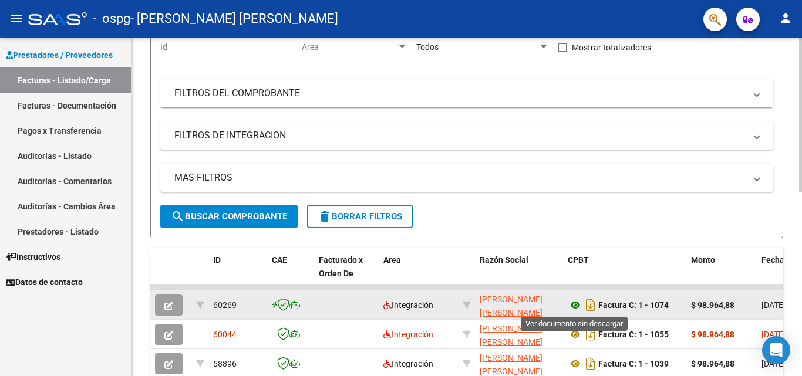
click at [577, 310] on icon at bounding box center [574, 305] width 15 height 14
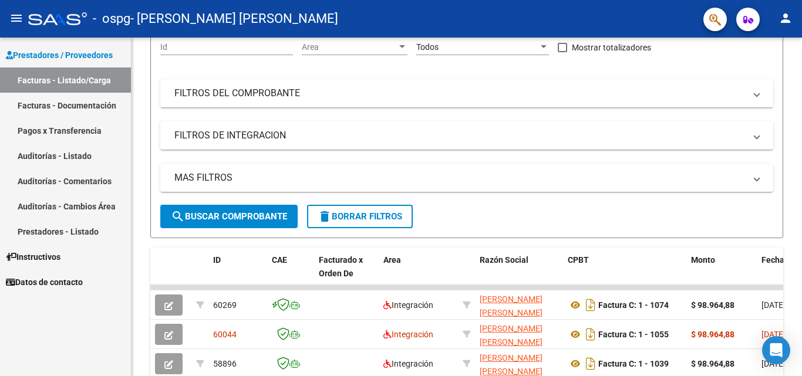
click at [60, 101] on link "Facturas - Documentación" at bounding box center [65, 105] width 131 height 25
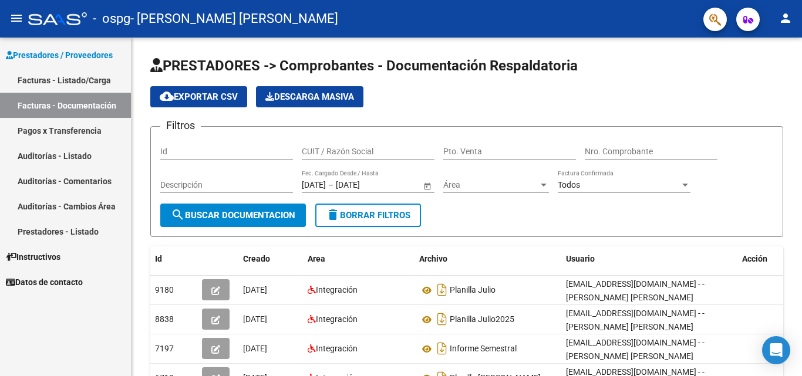
click at [72, 78] on link "Facturas - Listado/Carga" at bounding box center [65, 79] width 131 height 25
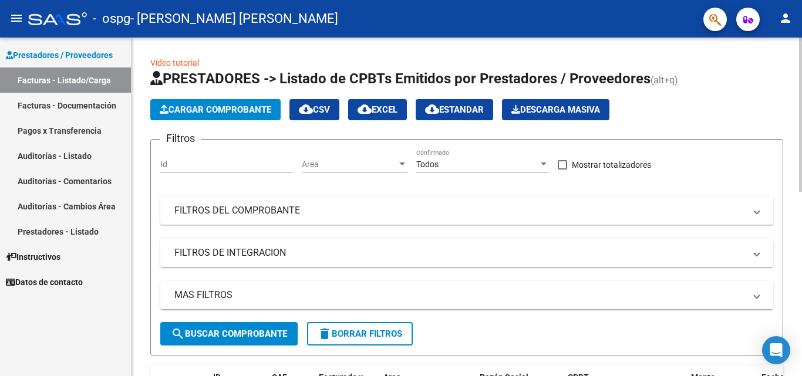
click at [204, 109] on span "Cargar Comprobante" at bounding box center [215, 109] width 111 height 11
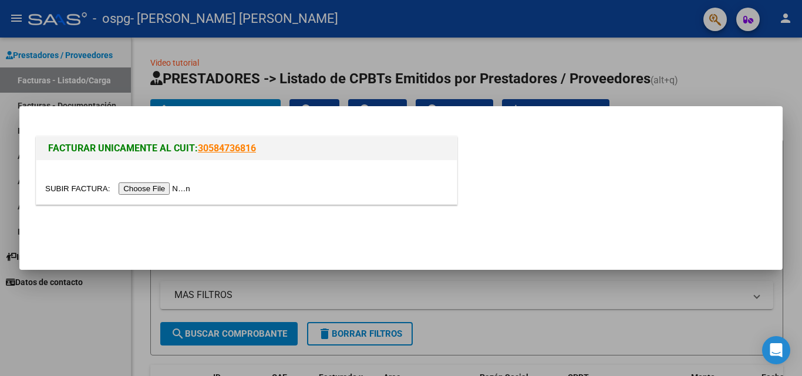
click at [171, 184] on input "file" at bounding box center [119, 188] width 148 height 12
click at [177, 188] on input "file" at bounding box center [119, 188] width 148 height 12
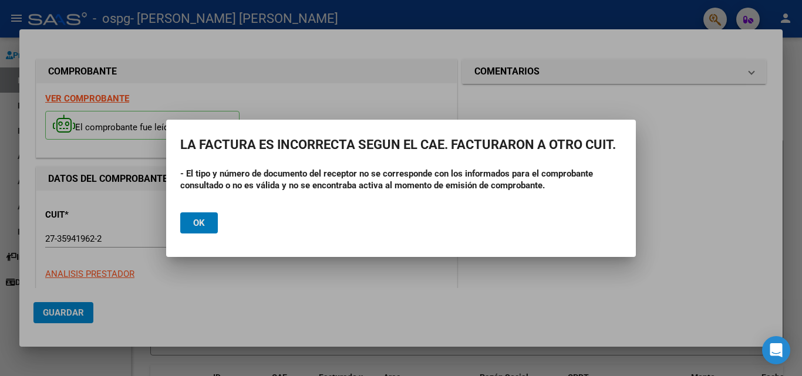
click at [195, 218] on span "Ok" at bounding box center [199, 223] width 12 height 11
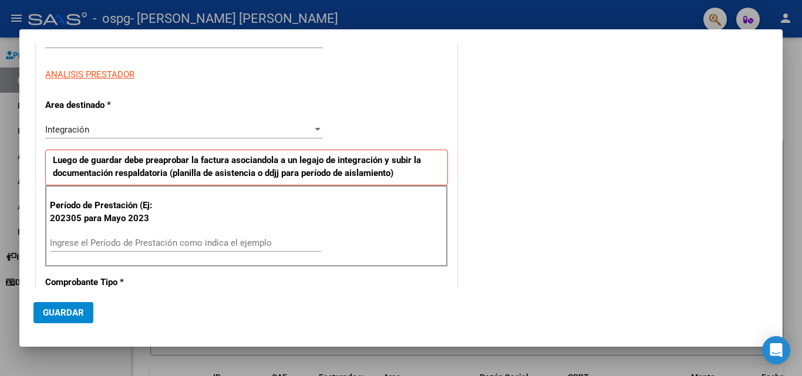
scroll to position [235, 0]
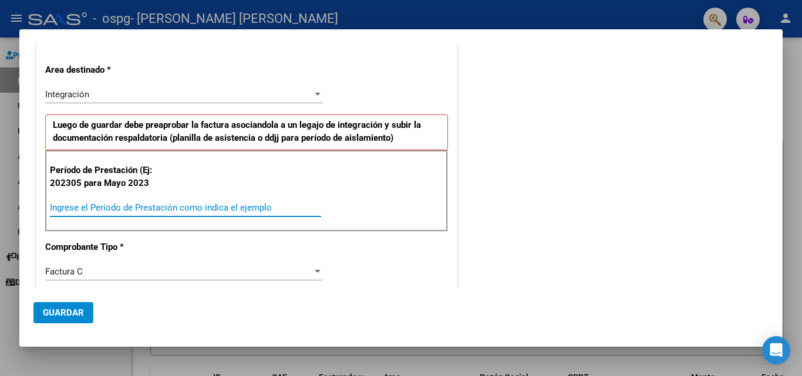
click at [213, 207] on input "Ingrese el Período de Prestación como indica el ejemplo" at bounding box center [185, 207] width 271 height 11
type input "202507"
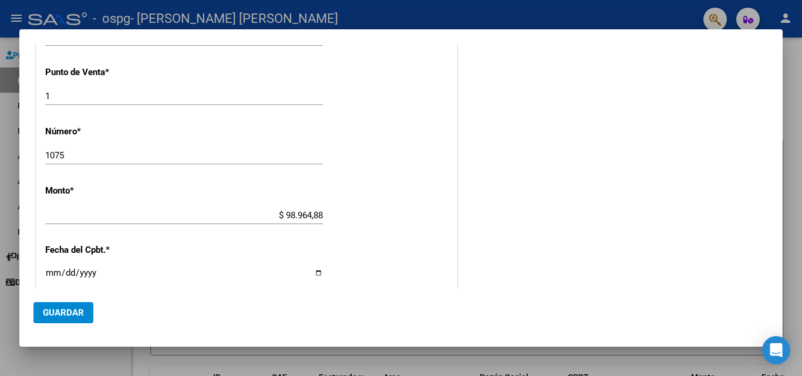
scroll to position [704, 0]
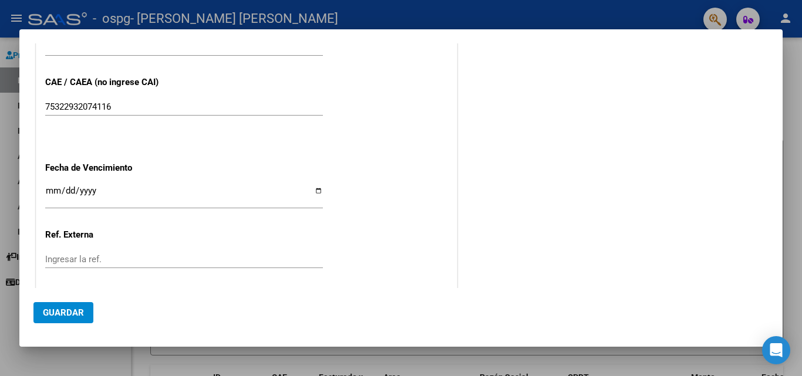
click at [315, 192] on input "Ingresar la fecha" at bounding box center [184, 195] width 278 height 19
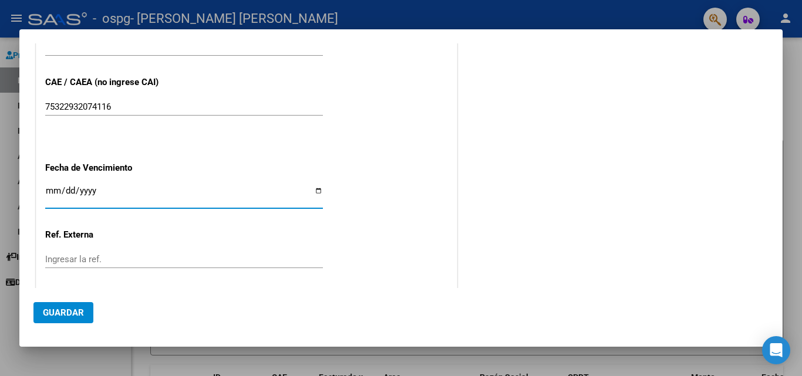
type input "2025-08-21"
click at [72, 312] on span "Guardar" at bounding box center [63, 312] width 41 height 11
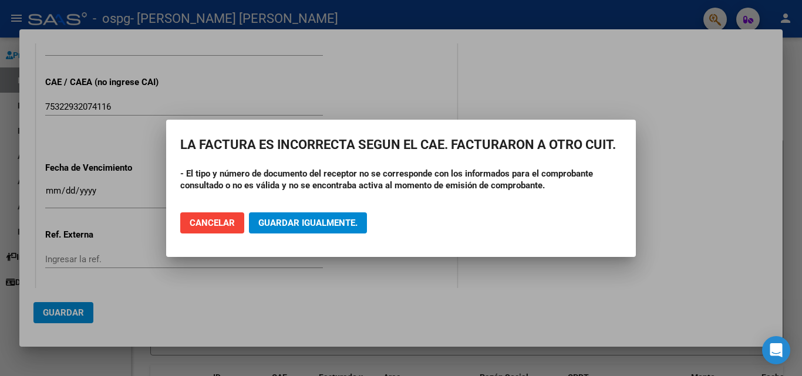
click at [661, 70] on div at bounding box center [401, 188] width 802 height 376
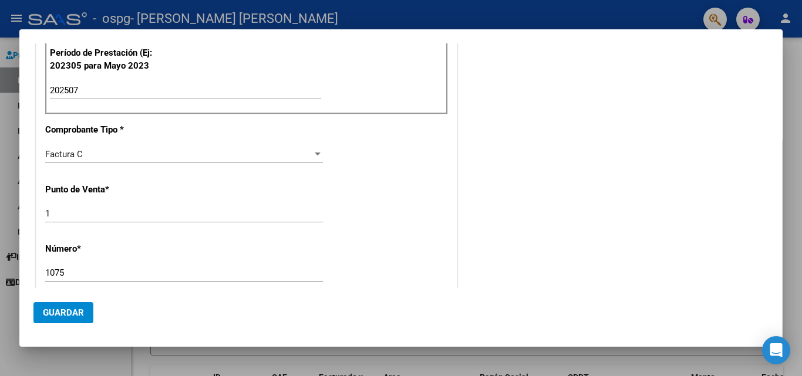
scroll to position [0, 0]
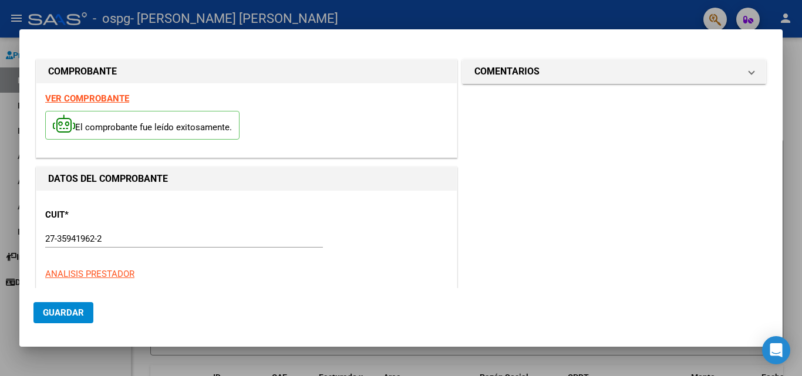
click at [800, 184] on div at bounding box center [401, 188] width 802 height 376
